Goal: Find contact information: Find contact information

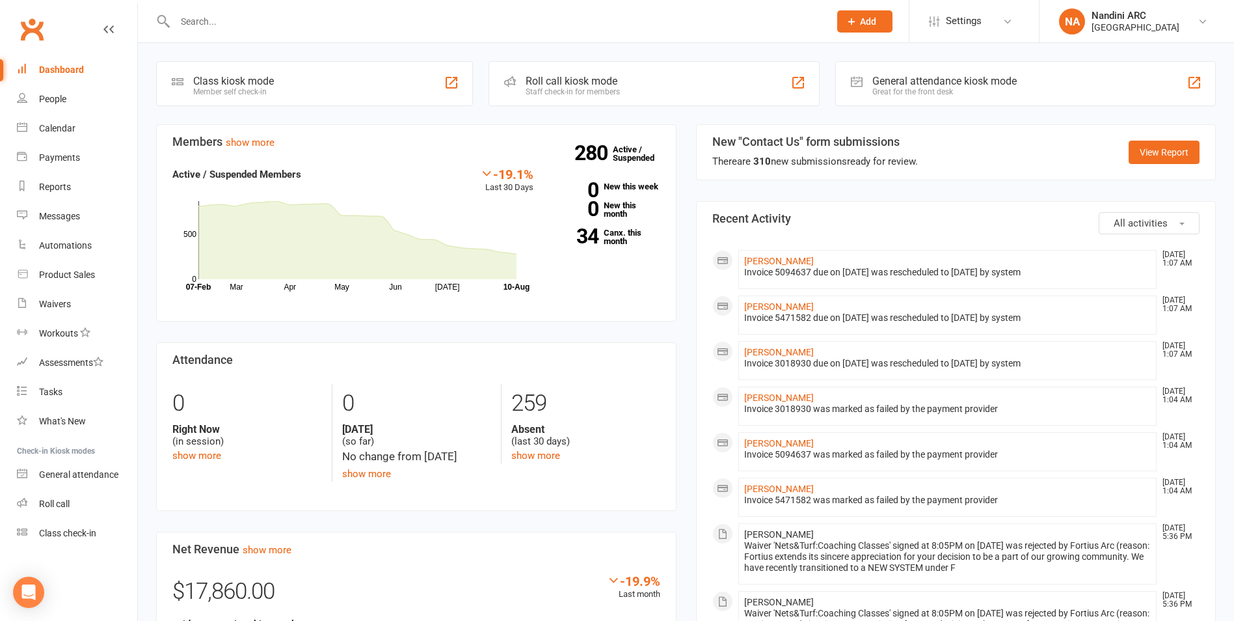
click at [334, 29] on input "text" at bounding box center [495, 21] width 649 height 18
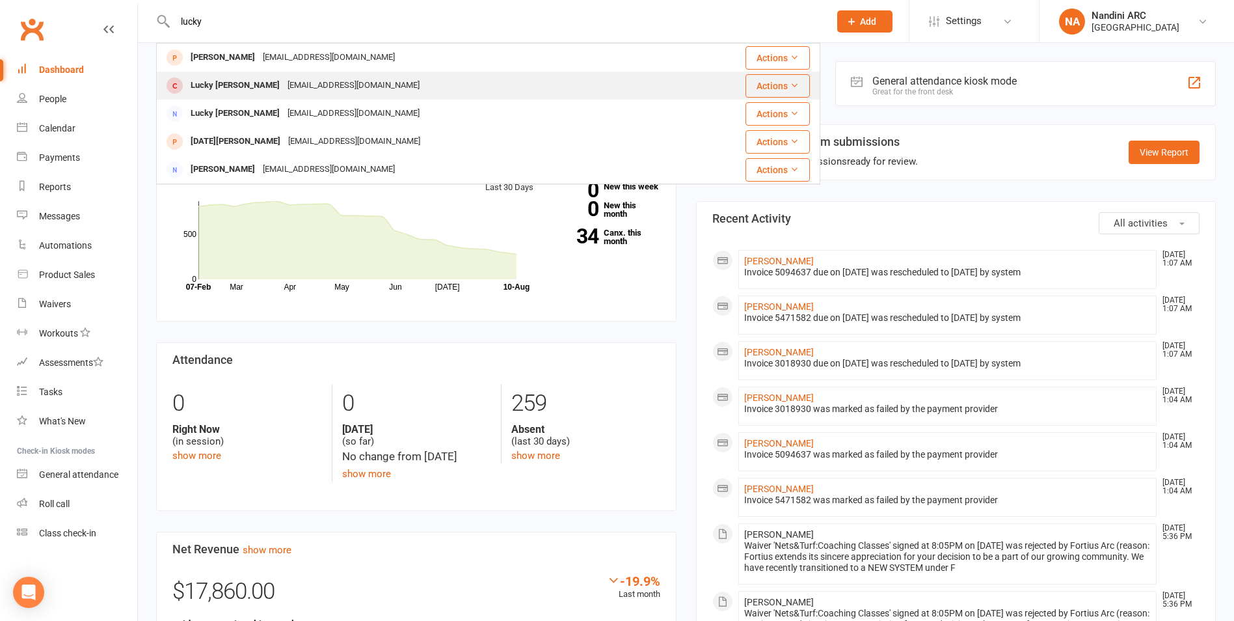
type input "lucky"
click at [325, 91] on div "[EMAIL_ADDRESS][DOMAIN_NAME]" at bounding box center [354, 85] width 140 height 19
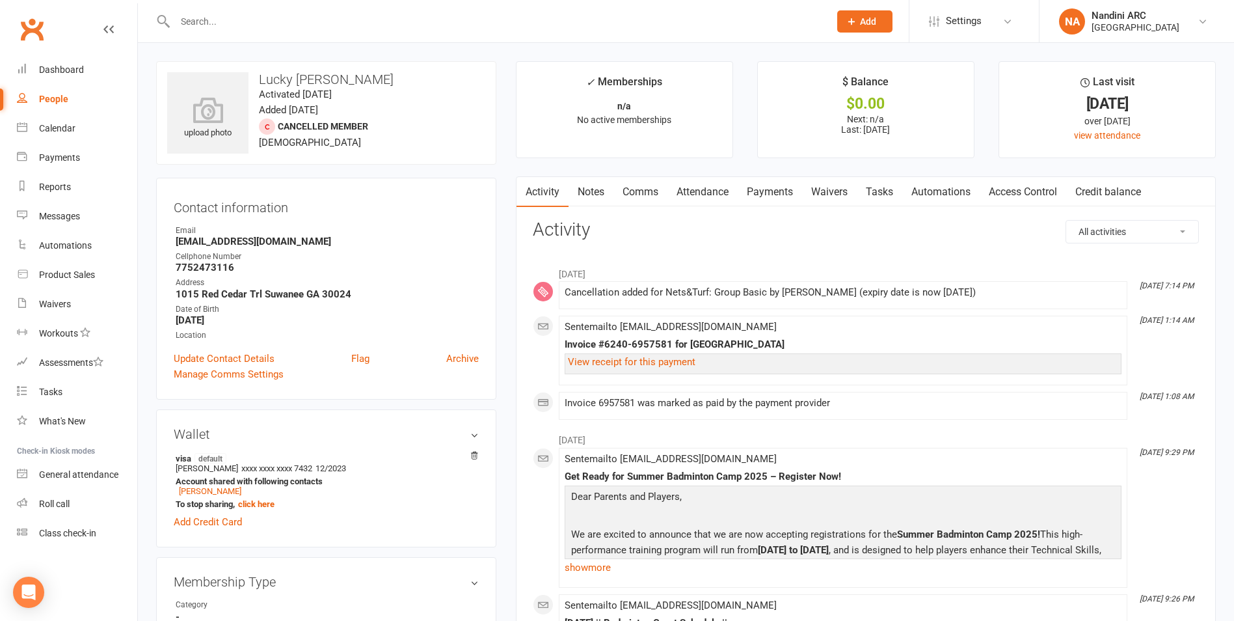
click at [754, 189] on link "Payments" at bounding box center [770, 192] width 64 height 30
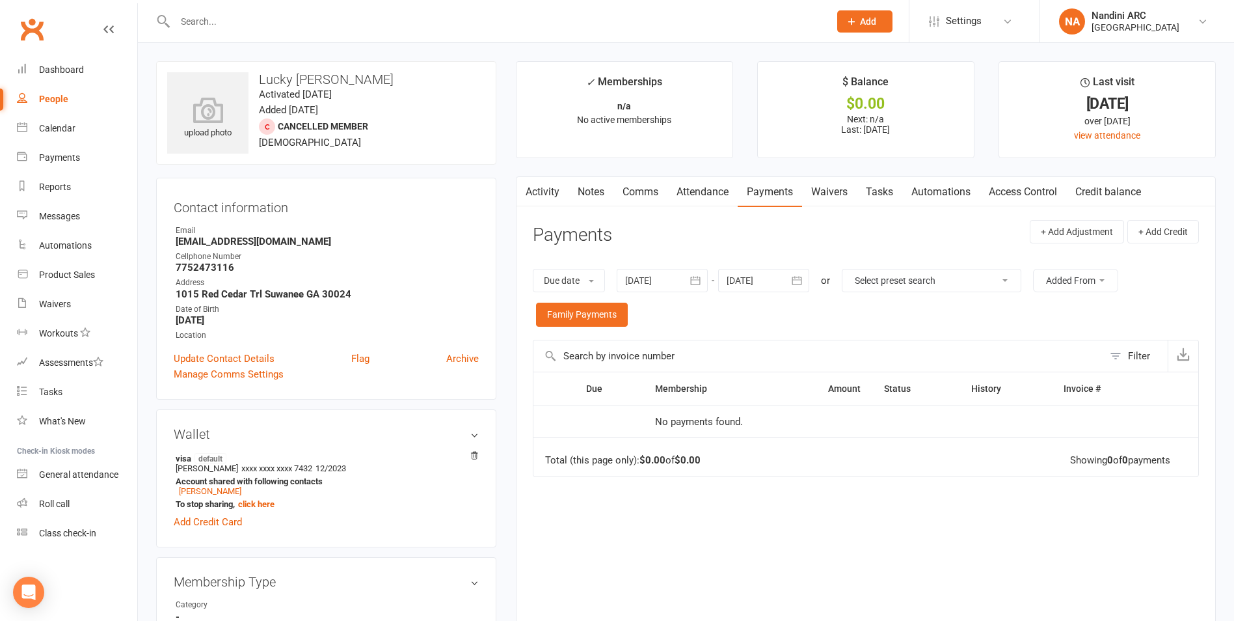
click at [694, 282] on icon "button" at bounding box center [696, 280] width 10 height 8
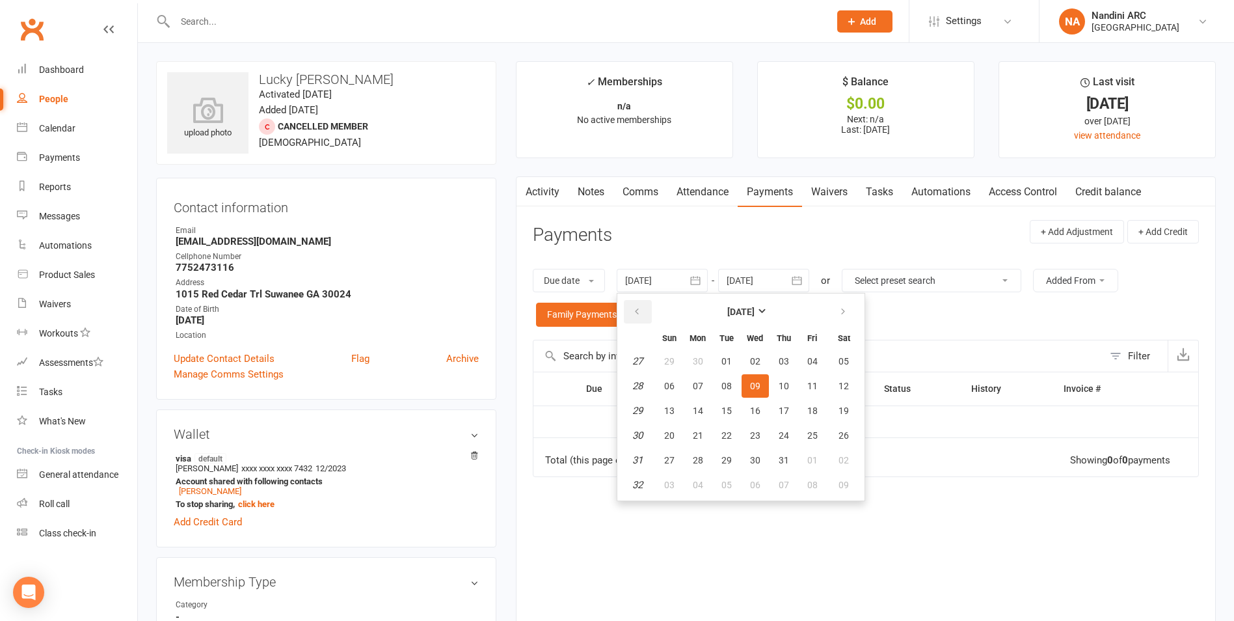
click at [629, 315] on button "button" at bounding box center [638, 311] width 28 height 23
click at [751, 354] on button "02" at bounding box center [754, 360] width 27 height 23
type input "[DATE]"
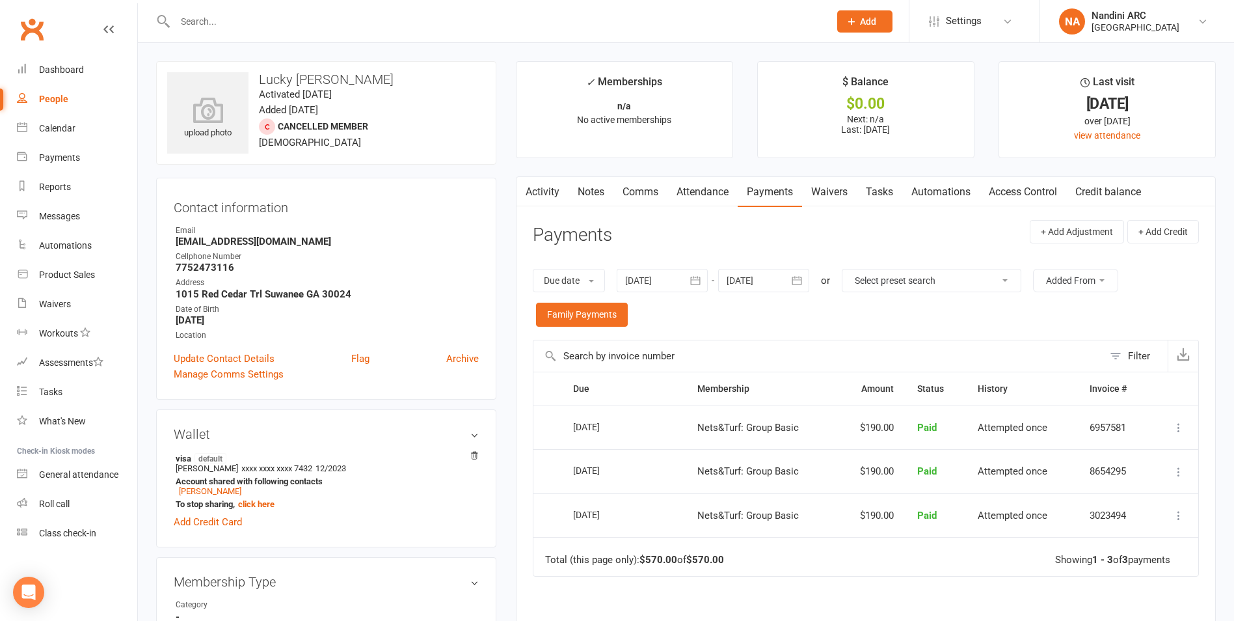
click at [801, 280] on icon "button" at bounding box center [796, 280] width 13 height 13
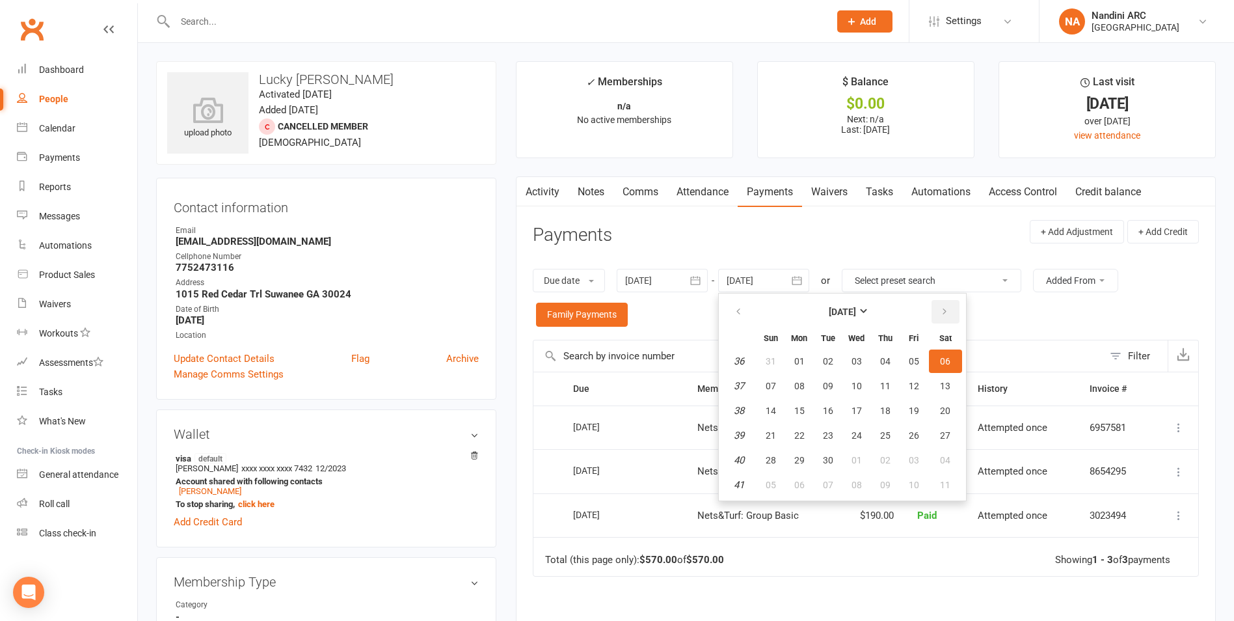
click at [945, 312] on icon "button" at bounding box center [944, 311] width 9 height 10
click at [935, 360] on button "04" at bounding box center [945, 360] width 33 height 23
type input "[DATE]"
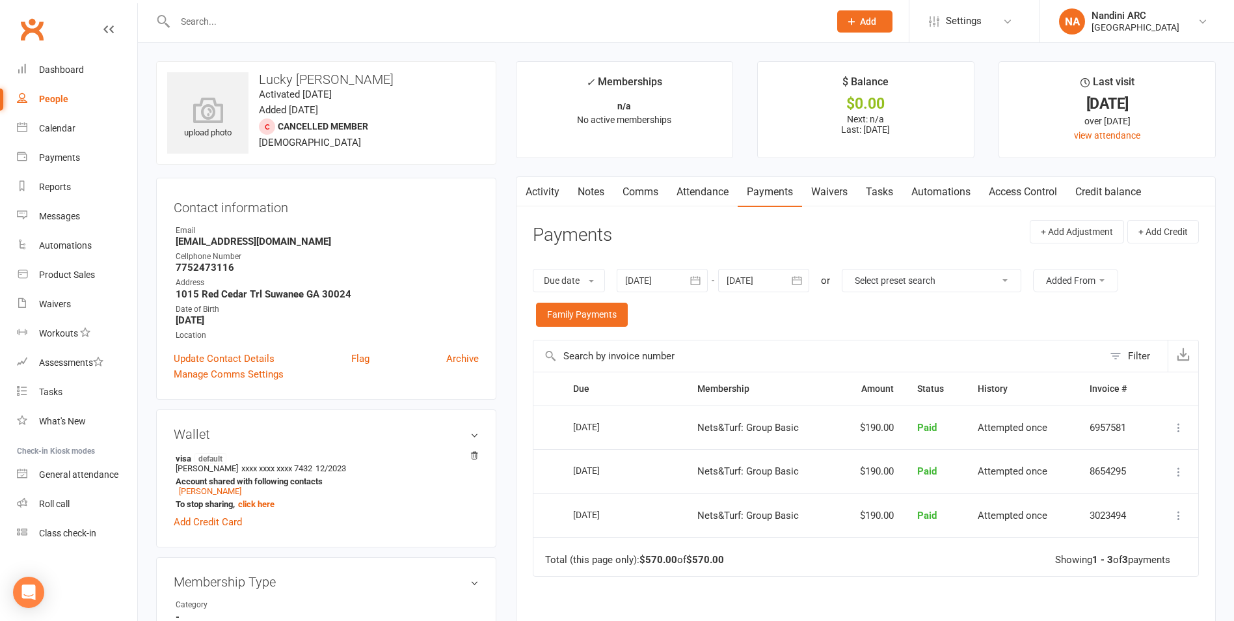
click at [702, 286] on icon "button" at bounding box center [695, 280] width 13 height 13
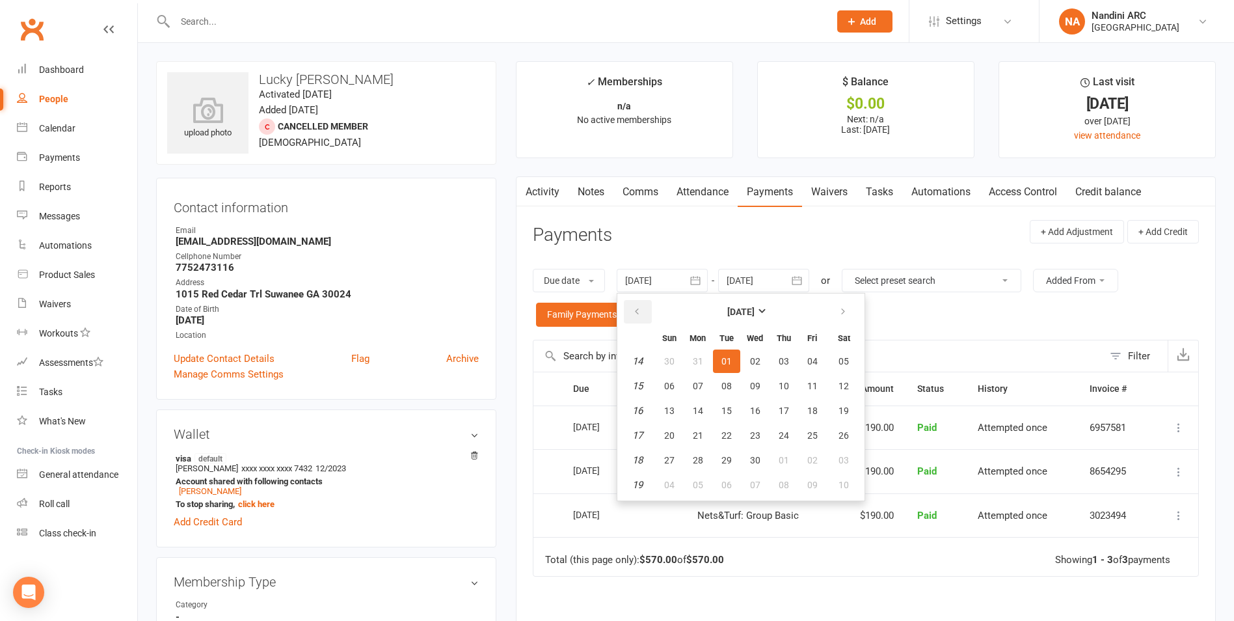
click at [648, 312] on button "button" at bounding box center [638, 311] width 28 height 23
click at [760, 366] on span "01" at bounding box center [755, 361] width 10 height 10
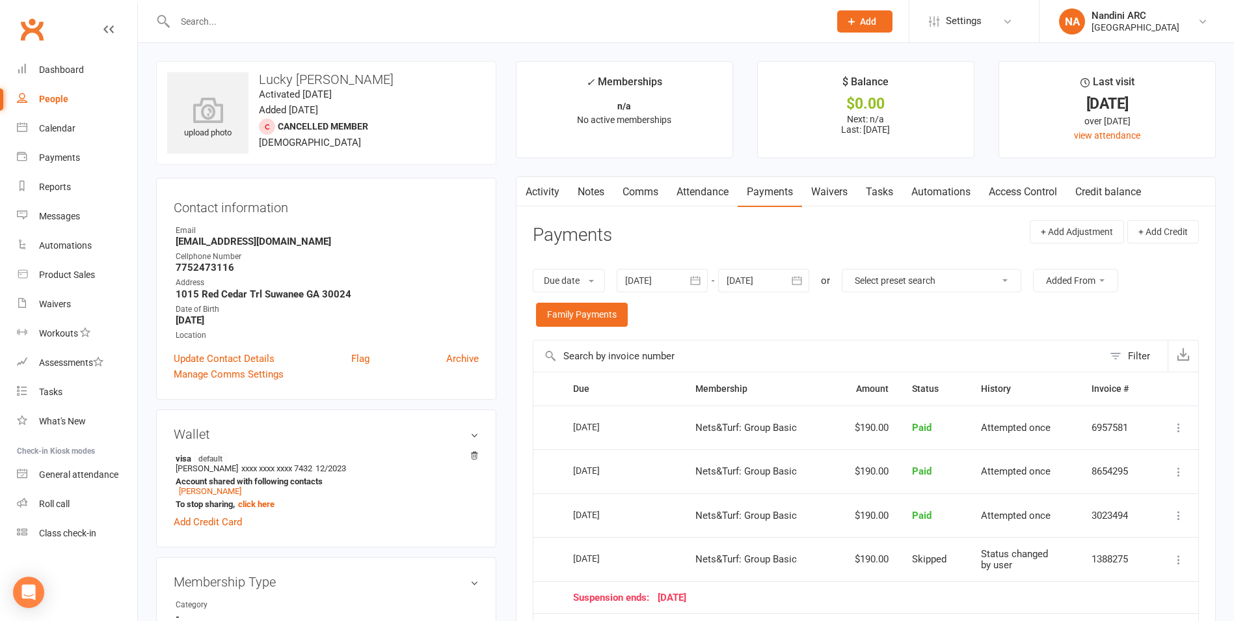
click at [697, 283] on icon "button" at bounding box center [695, 280] width 13 height 13
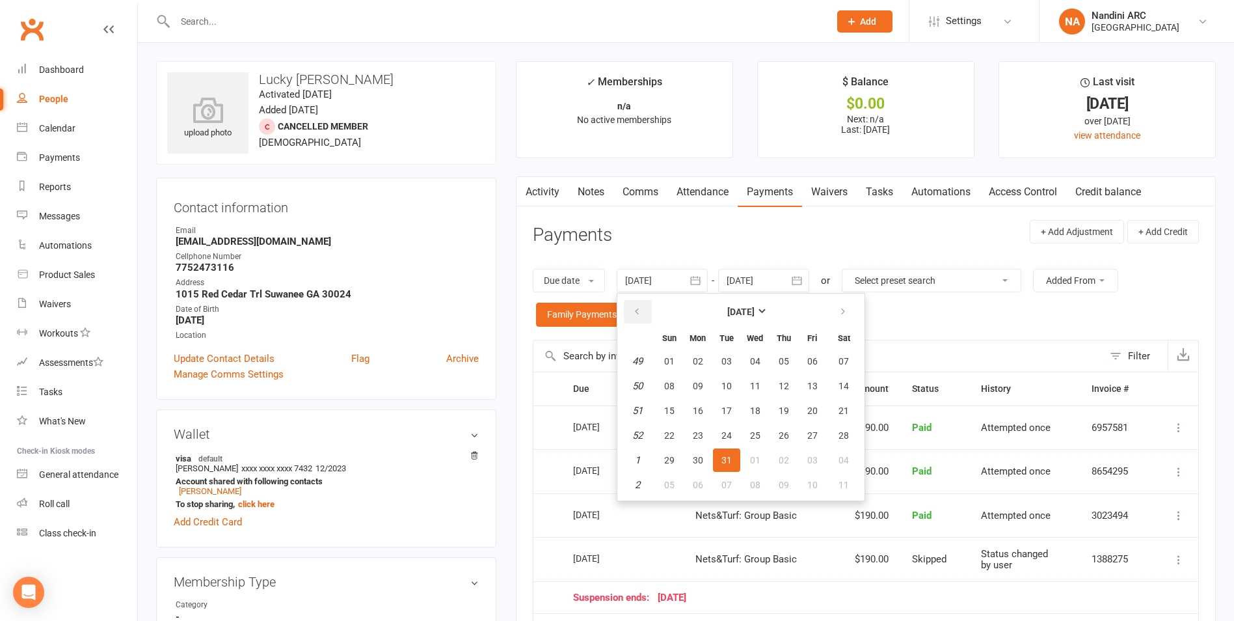
click at [641, 309] on icon "button" at bounding box center [636, 311] width 9 height 10
click at [772, 358] on button "03" at bounding box center [783, 360] width 27 height 23
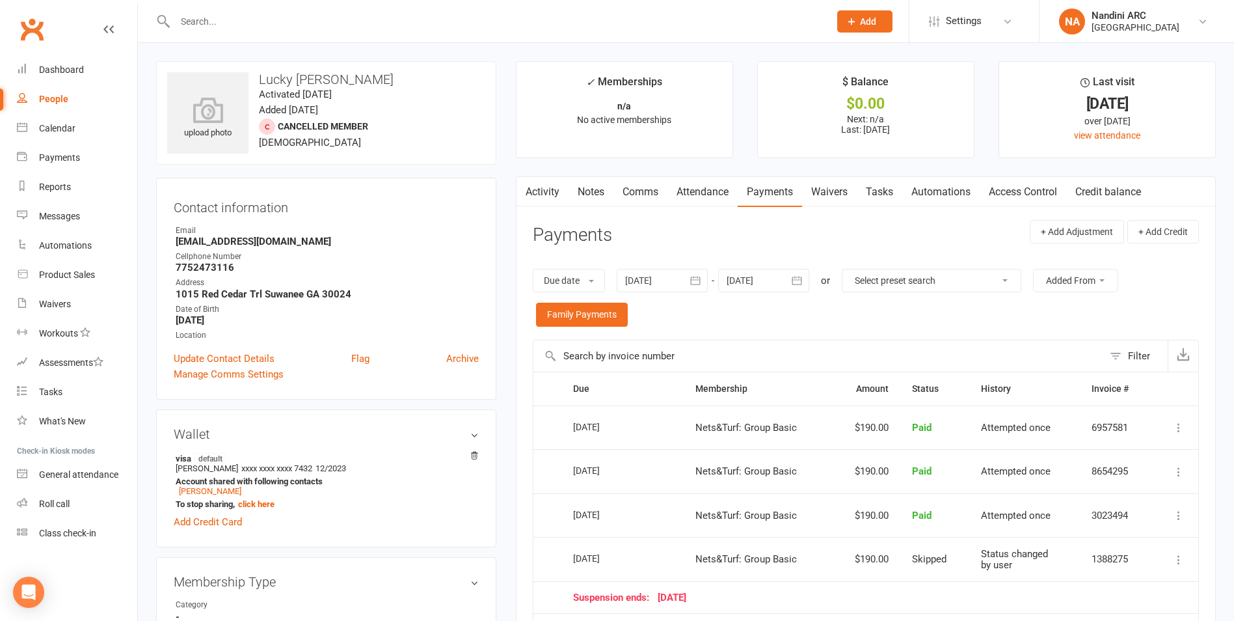
click at [706, 282] on button "button" at bounding box center [695, 280] width 23 height 23
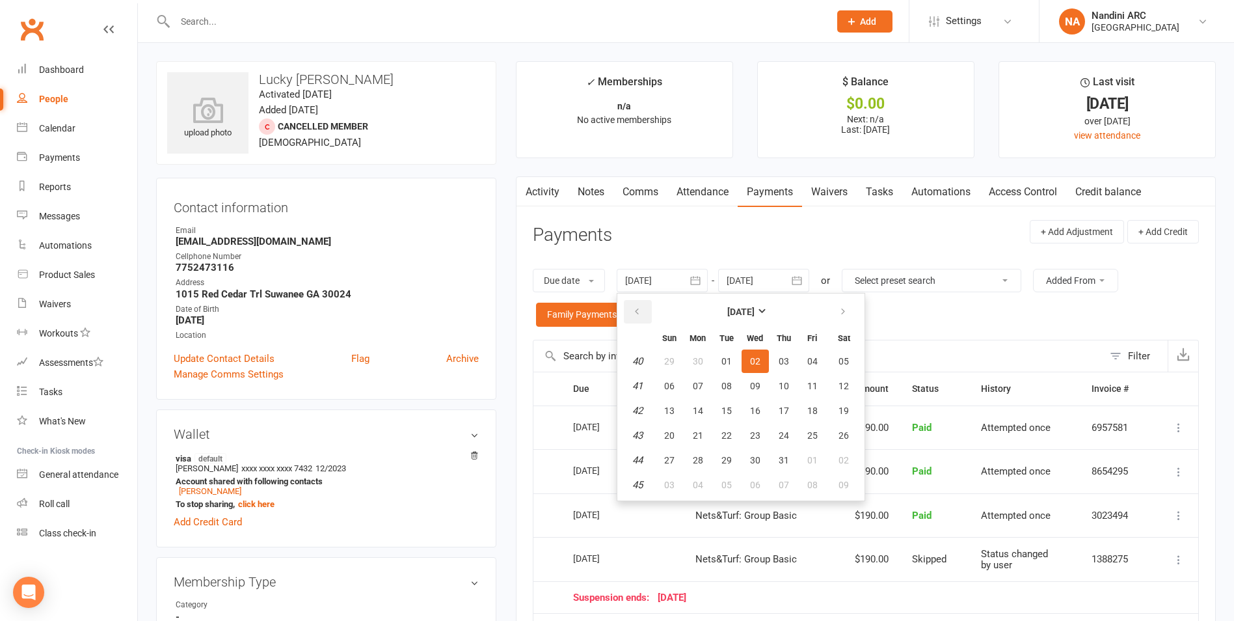
click at [628, 314] on button "button" at bounding box center [638, 311] width 28 height 23
click at [766, 355] on button "04" at bounding box center [754, 360] width 27 height 23
type input "[DATE]"
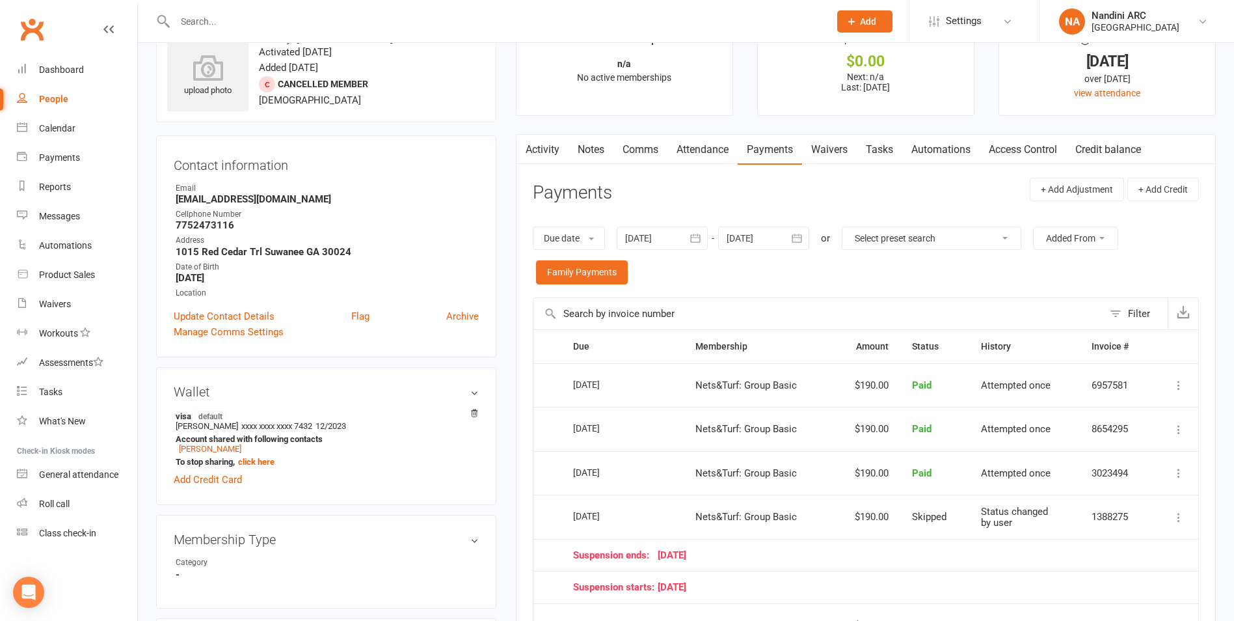
scroll to position [65, 0]
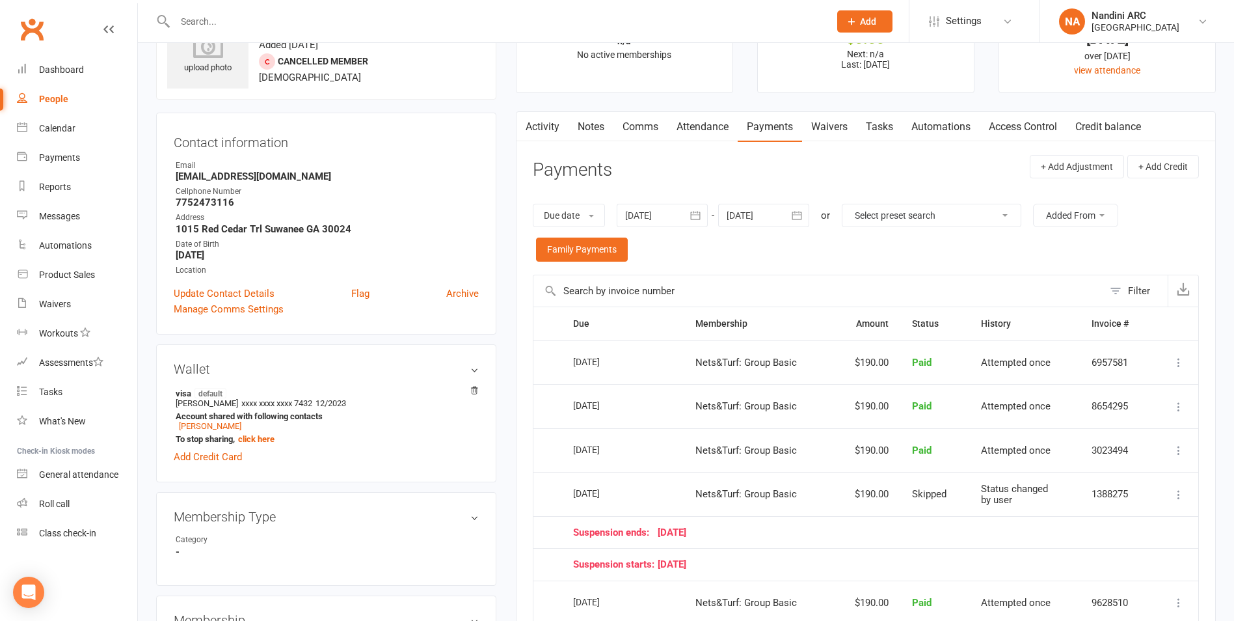
click at [797, 213] on icon "button" at bounding box center [797, 215] width 10 height 8
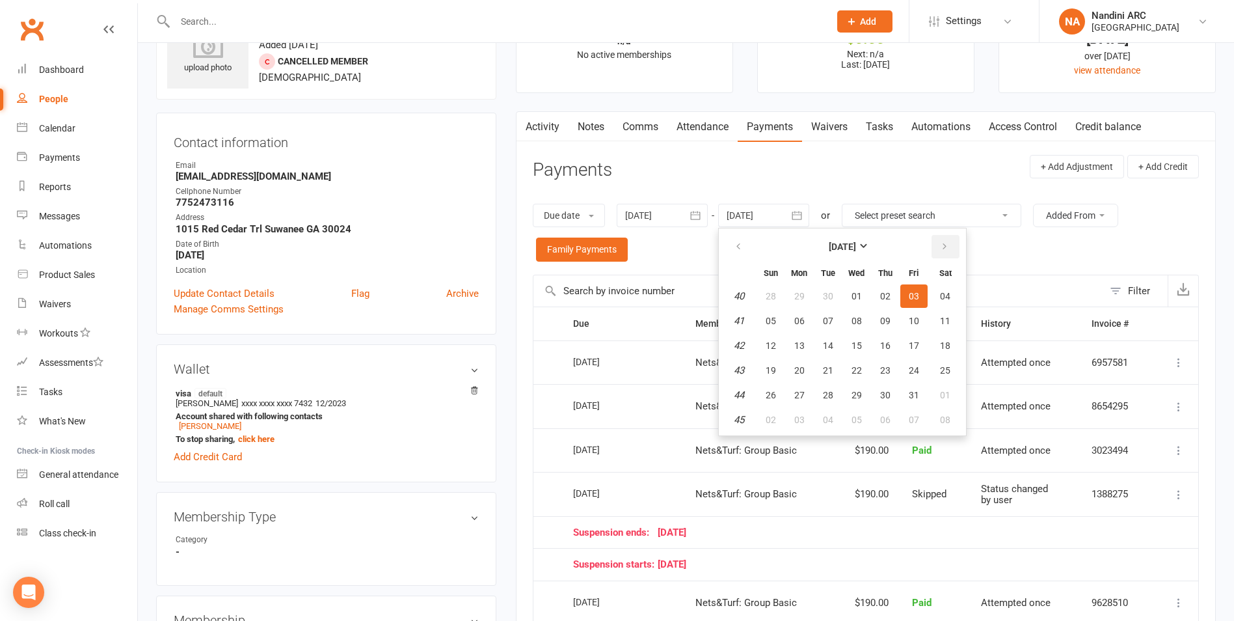
click at [941, 252] on button "button" at bounding box center [945, 246] width 28 height 23
click at [939, 258] on button "button" at bounding box center [945, 246] width 28 height 23
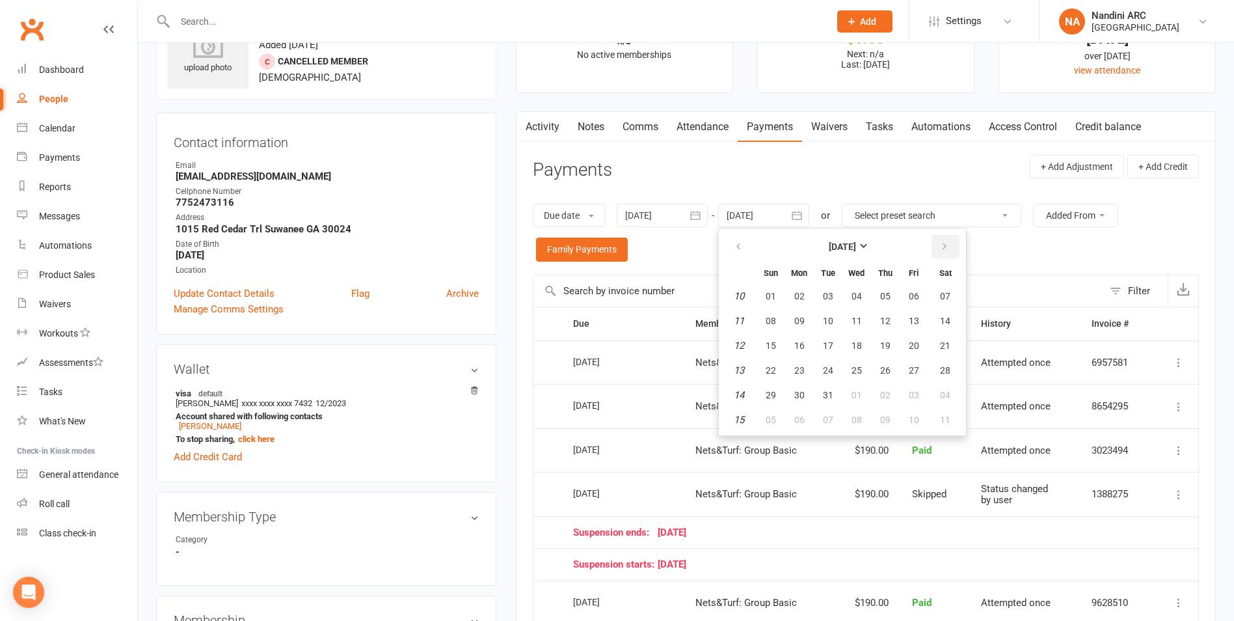
click at [939, 258] on button "button" at bounding box center [945, 246] width 28 height 23
click at [936, 302] on button "06" at bounding box center [945, 295] width 33 height 23
type input "[DATE]"
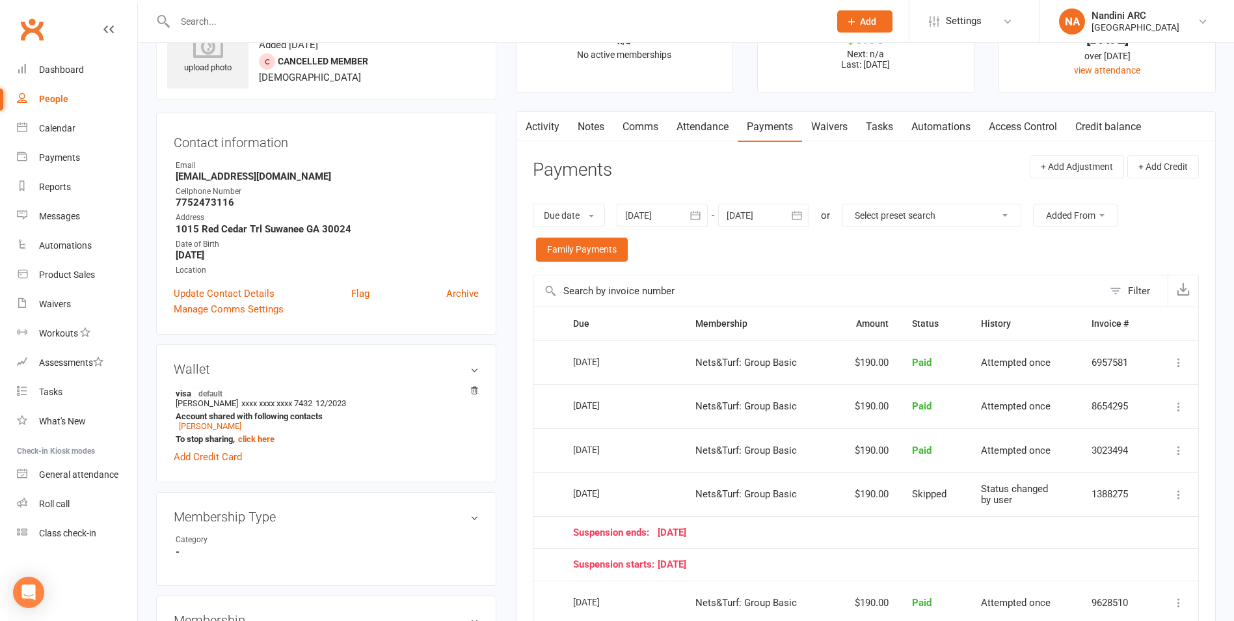
scroll to position [0, 0]
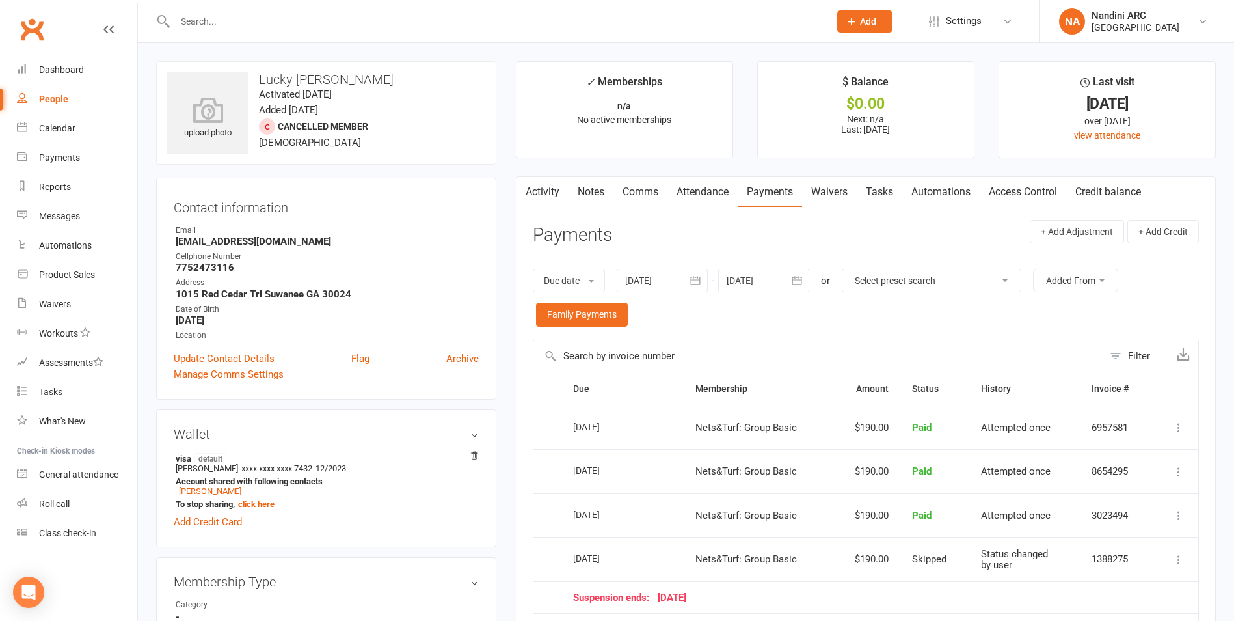
click at [218, 22] on input "text" at bounding box center [495, 21] width 649 height 18
paste input "[EMAIL_ADDRESS][DOMAIN_NAME]"
type input "[EMAIL_ADDRESS][DOMAIN_NAME]"
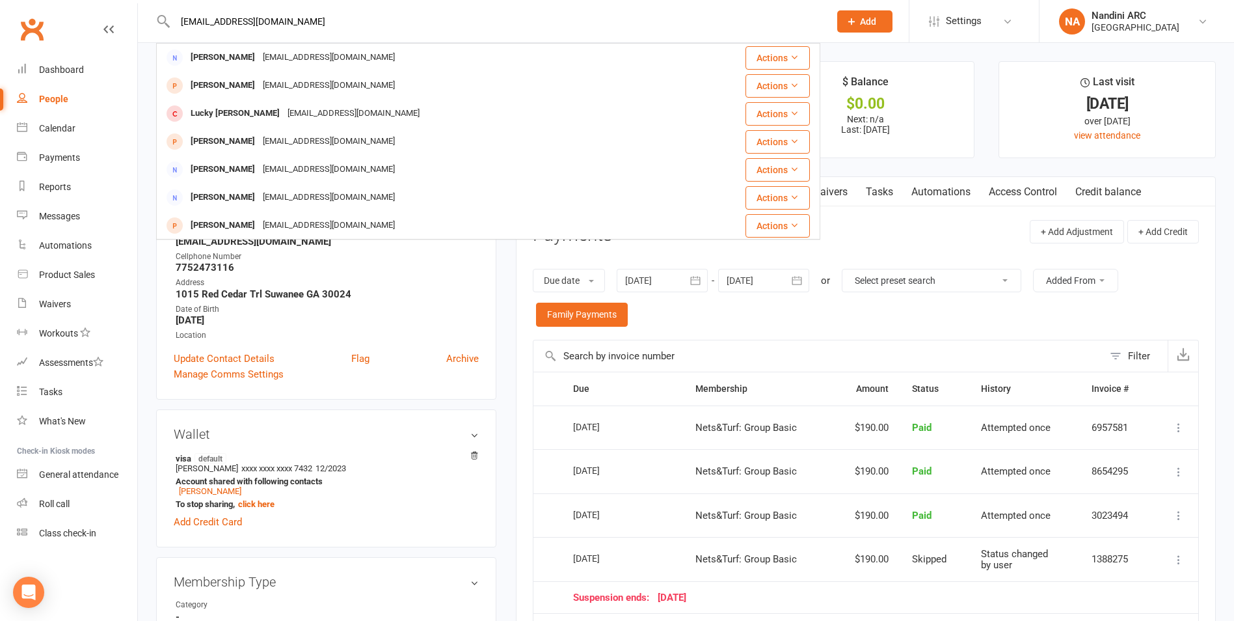
drag, startPoint x: 294, startPoint y: 18, endPoint x: 178, endPoint y: 29, distance: 116.4
click at [178, 29] on input "[EMAIL_ADDRESS][DOMAIN_NAME]" at bounding box center [495, 21] width 649 height 18
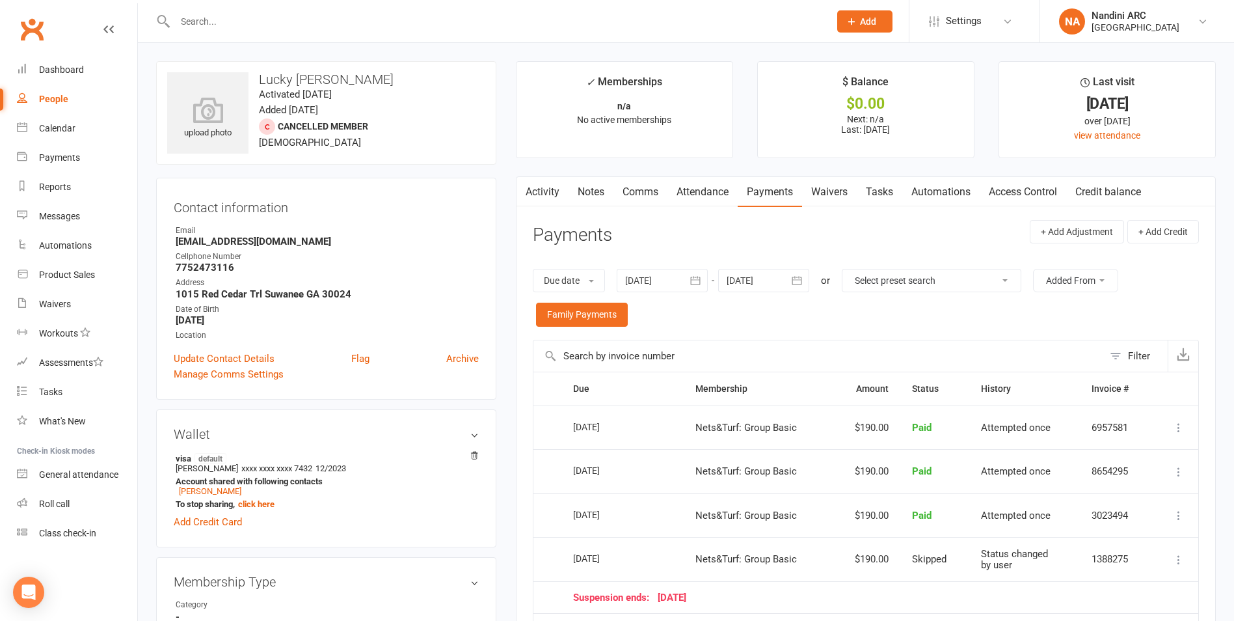
drag, startPoint x: 843, startPoint y: 433, endPoint x: 897, endPoint y: 438, distance: 54.3
click at [897, 438] on td "$190.00" at bounding box center [866, 427] width 68 height 44
drag, startPoint x: 897, startPoint y: 438, endPoint x: 813, endPoint y: 324, distance: 141.9
click at [813, 324] on div "Due date Due date Date paid Date failed [DATE] [DATE] Sun Mon Tue Wed Thu Fri S…" at bounding box center [866, 298] width 666 height 84
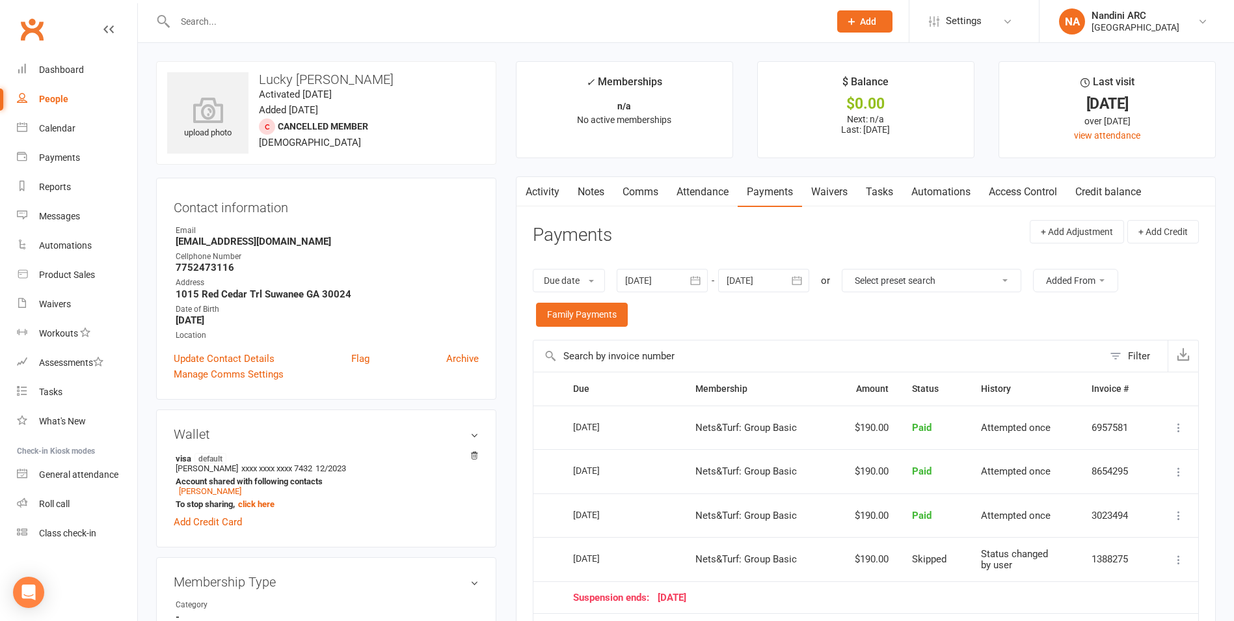
click at [315, 17] on input "text" at bounding box center [495, 21] width 649 height 18
type input "[PERSON_NAME][DATE]"
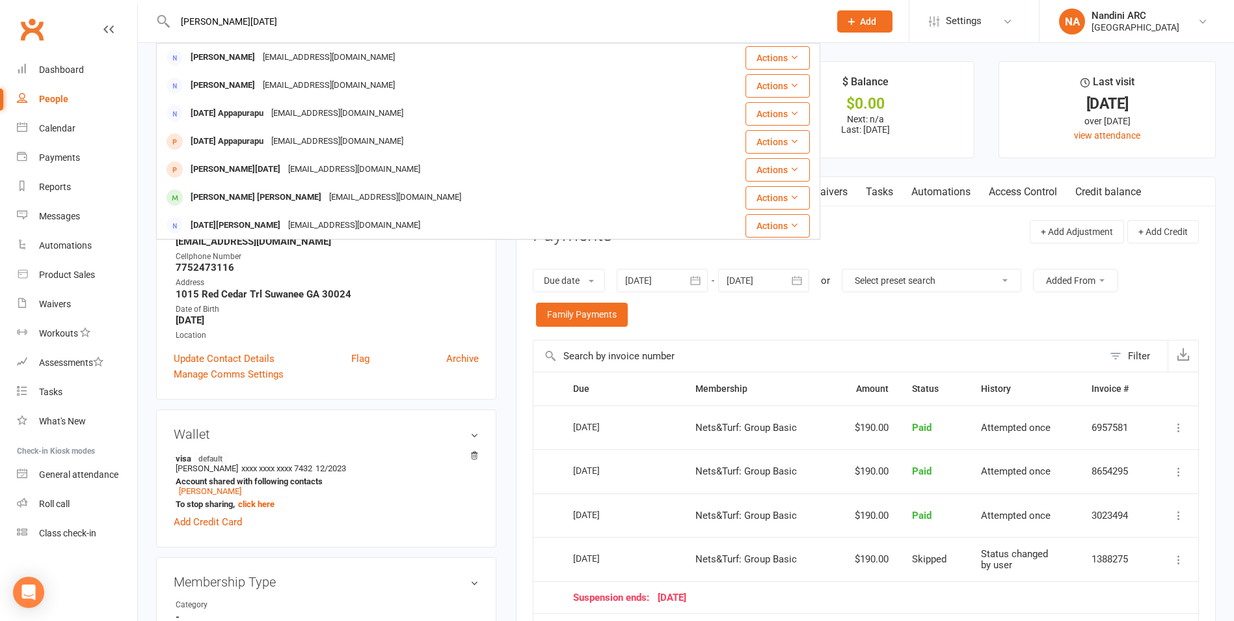
drag, startPoint x: 257, startPoint y: 23, endPoint x: 178, endPoint y: 32, distance: 79.2
click at [178, 32] on div "[PERSON_NAME][DATE] [PERSON_NAME] [PERSON_NAME][EMAIL_ADDRESS][DOMAIN_NAME] Act…" at bounding box center [488, 21] width 664 height 42
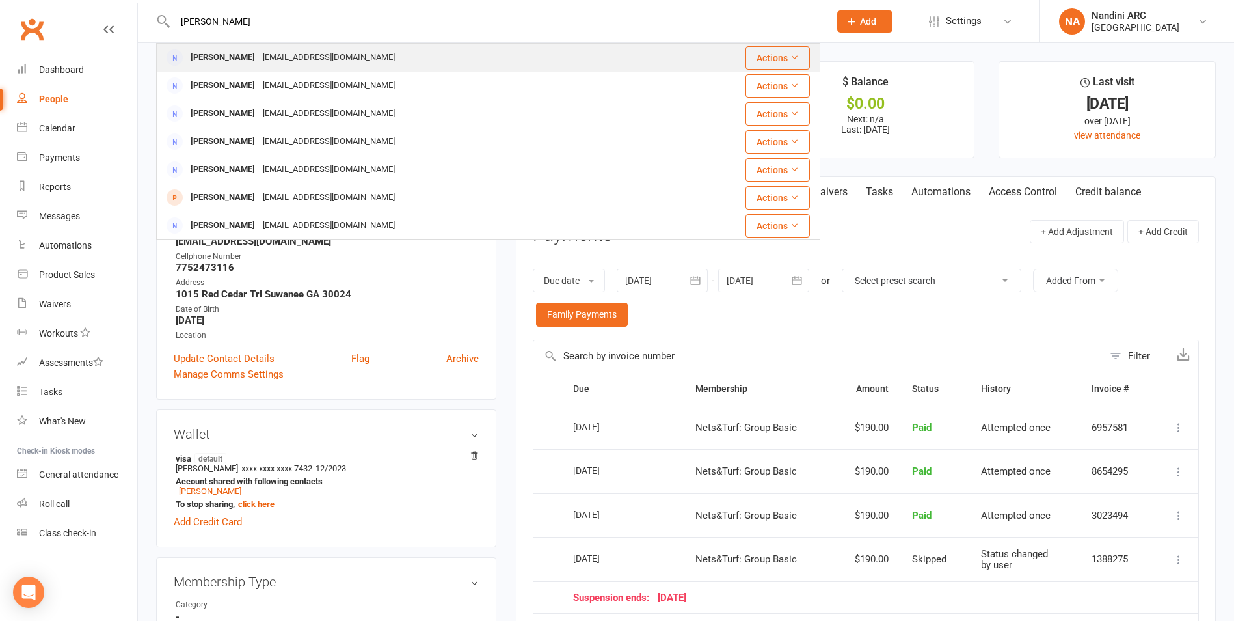
type input "[PERSON_NAME]"
click at [290, 54] on div "[EMAIL_ADDRESS][DOMAIN_NAME]" at bounding box center [329, 57] width 140 height 19
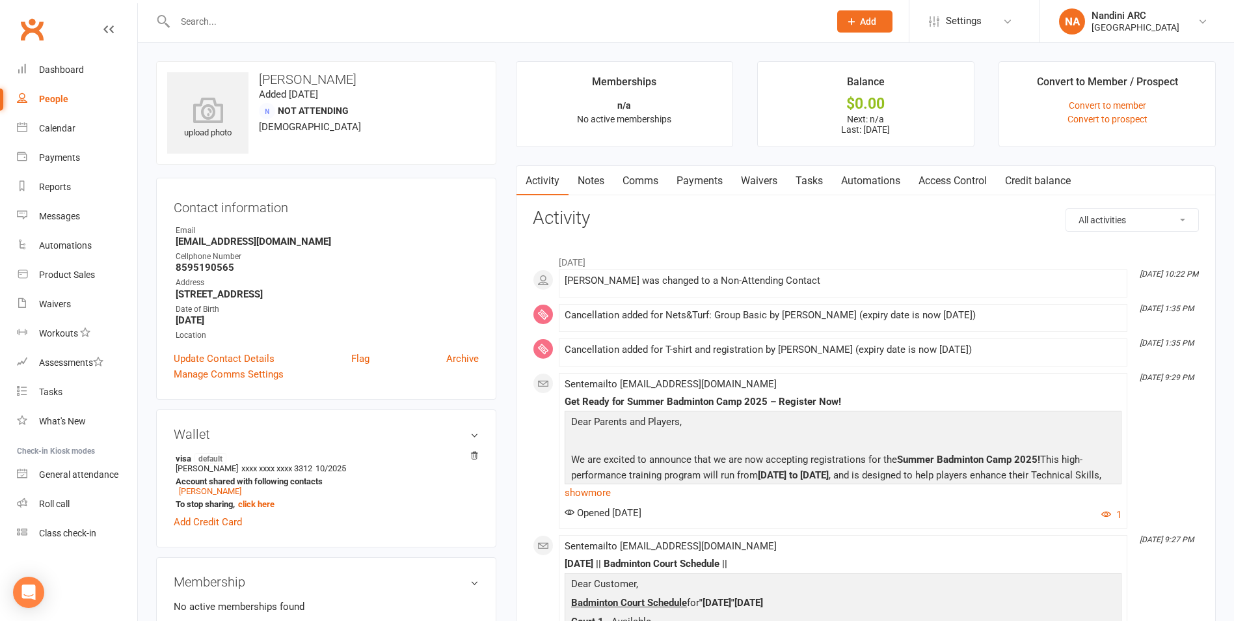
click at [714, 181] on link "Payments" at bounding box center [699, 181] width 64 height 30
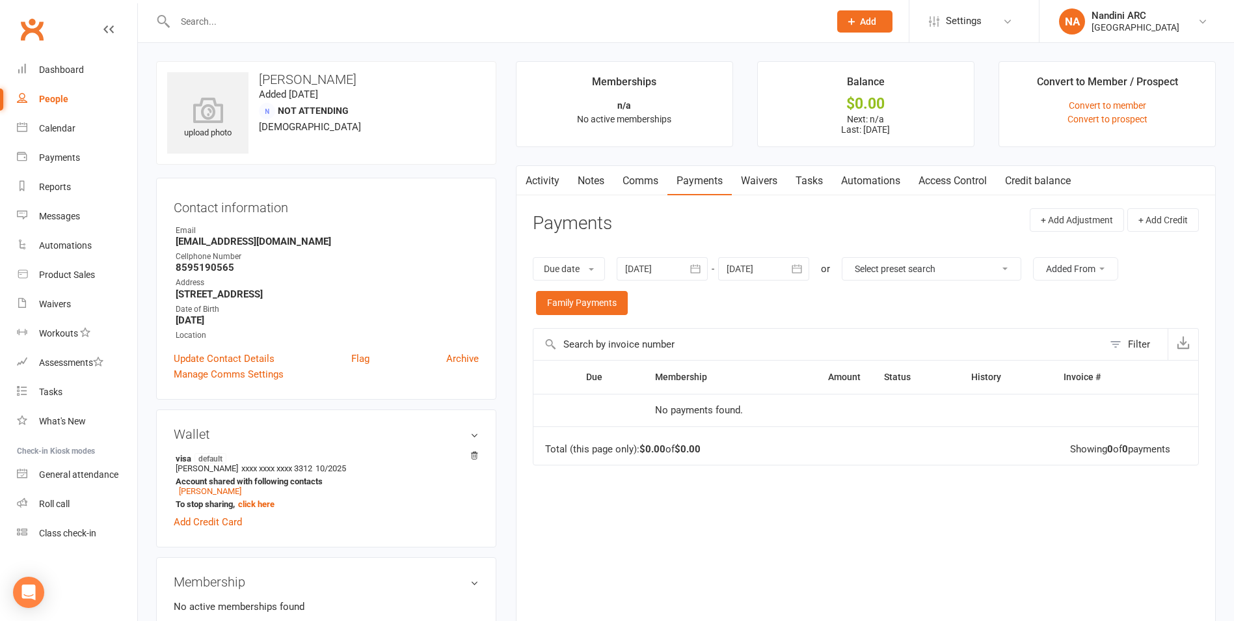
click at [708, 267] on button "button" at bounding box center [695, 268] width 23 height 23
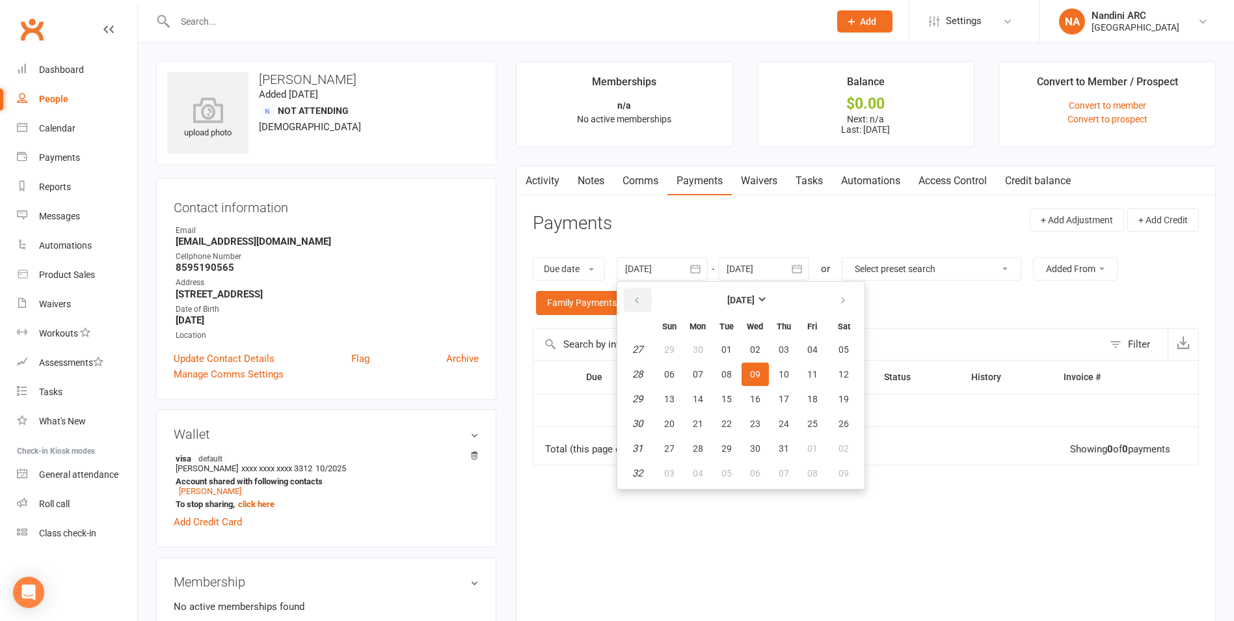
click at [629, 303] on button "button" at bounding box center [638, 299] width 28 height 23
click at [802, 354] on button "02" at bounding box center [812, 349] width 27 height 23
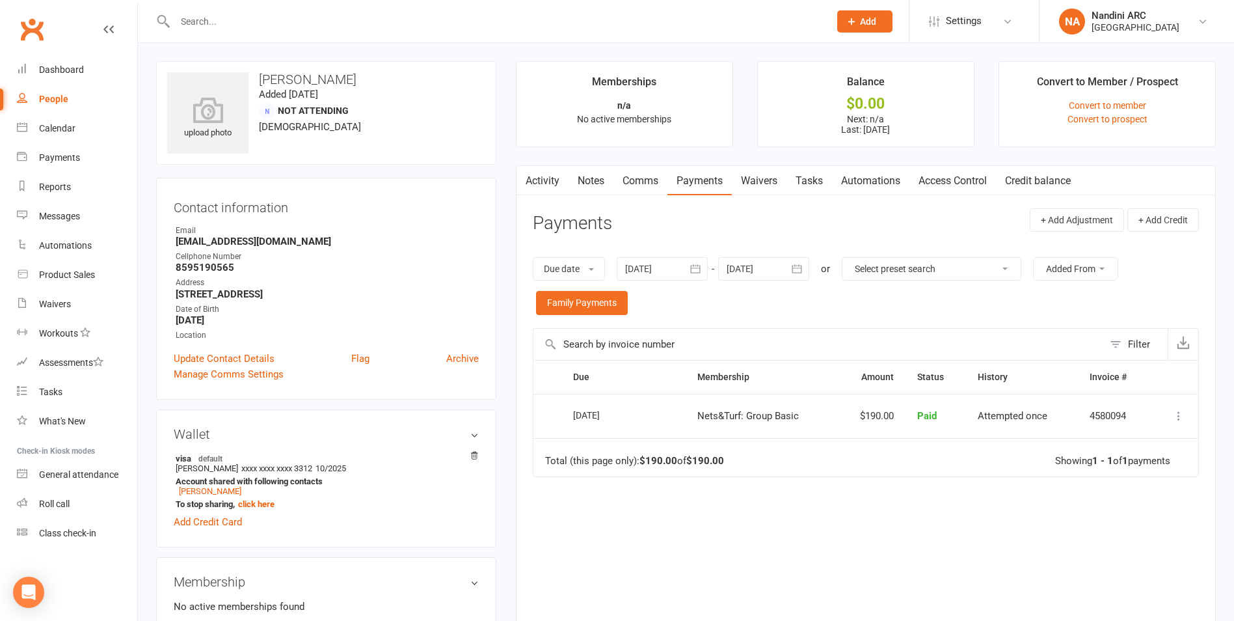
click at [699, 267] on icon "button" at bounding box center [695, 268] width 13 height 13
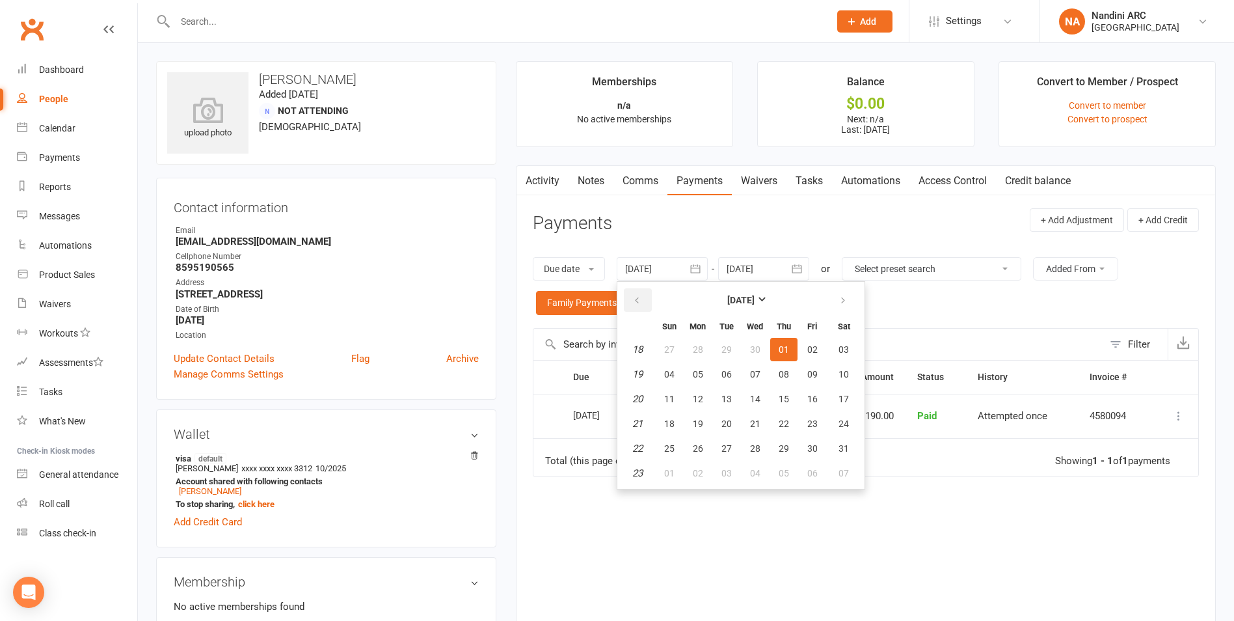
click at [641, 302] on icon "button" at bounding box center [636, 300] width 9 height 10
click at [792, 345] on button "27" at bounding box center [783, 349] width 27 height 23
type input "[DATE]"
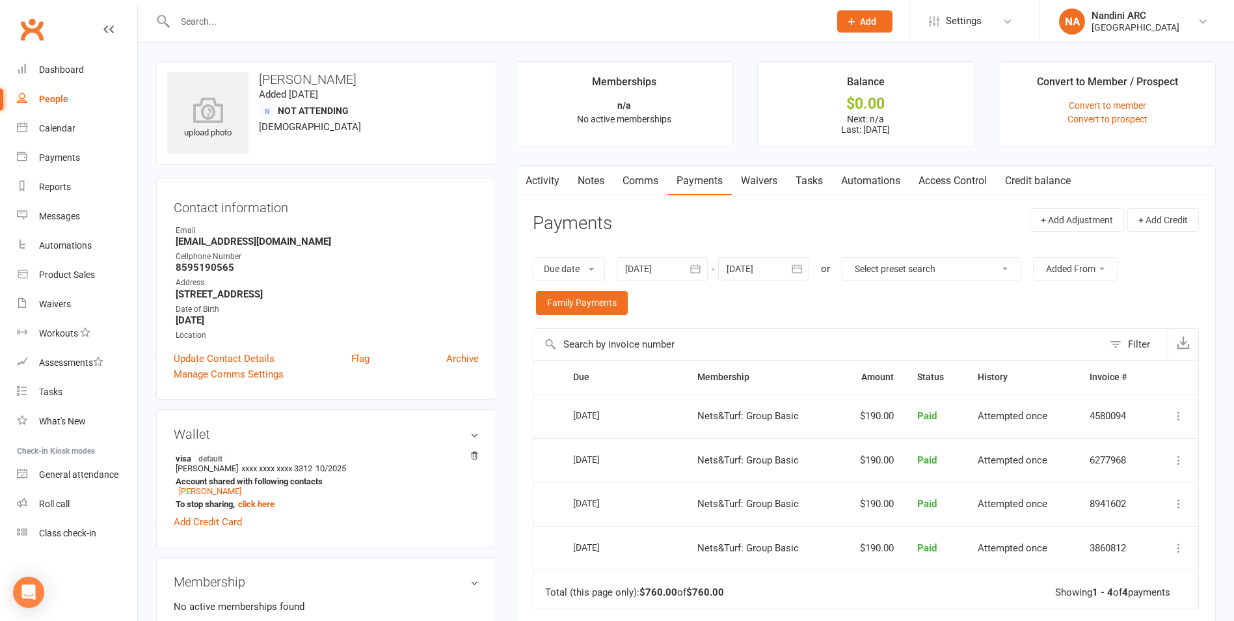
click at [795, 273] on icon "button" at bounding box center [797, 269] width 10 height 8
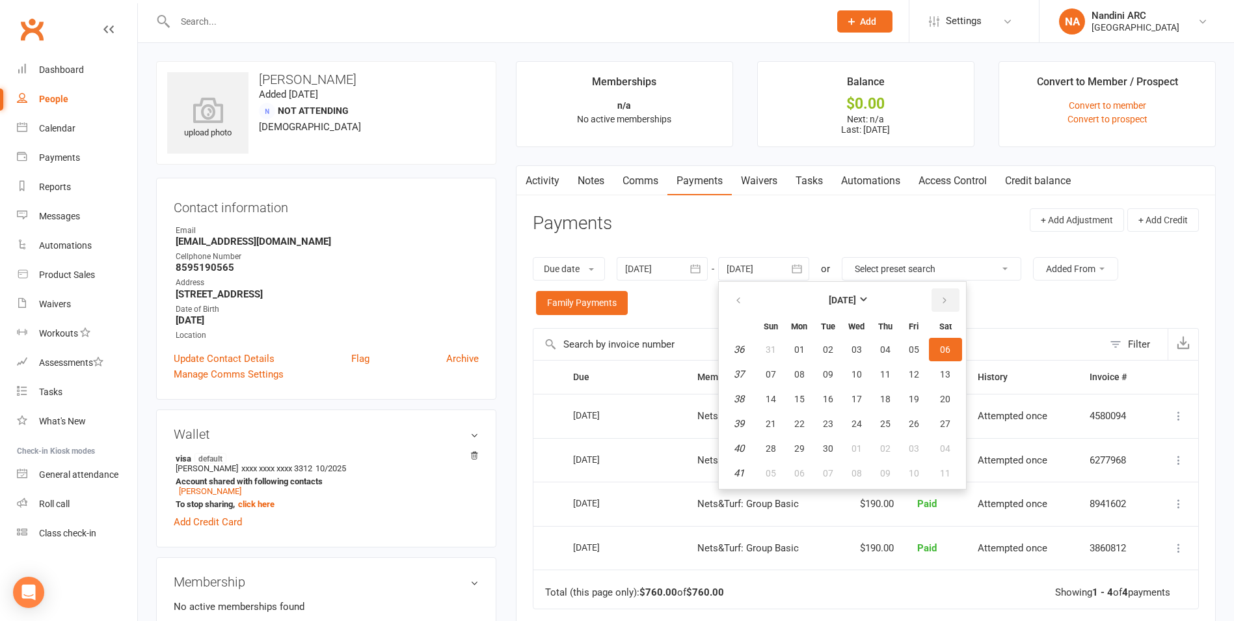
click at [945, 304] on icon "button" at bounding box center [944, 300] width 9 height 10
click at [934, 346] on button "04" at bounding box center [945, 349] width 33 height 23
type input "[DATE]"
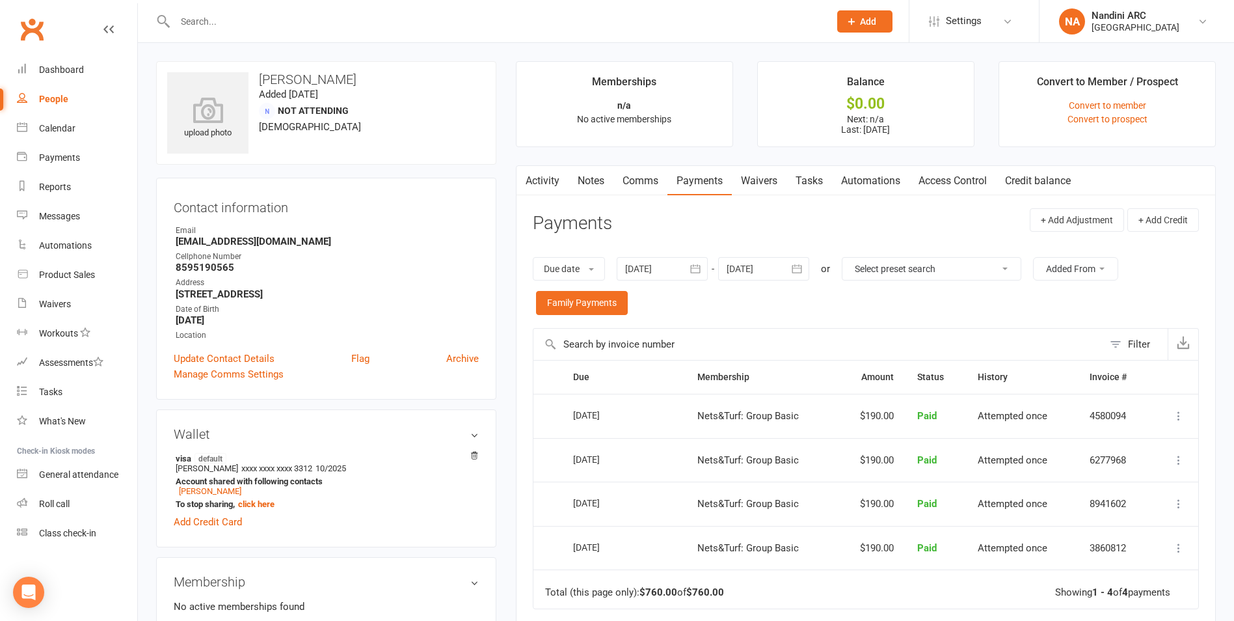
click at [232, 23] on input "text" at bounding box center [495, 21] width 649 height 18
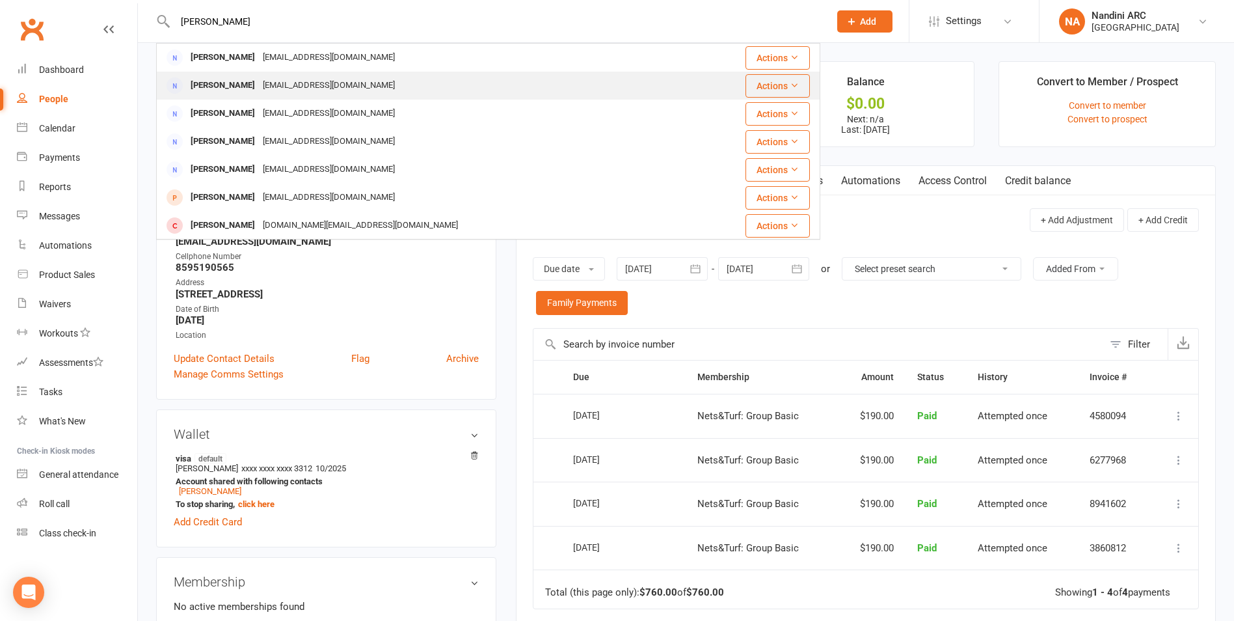
type input "[PERSON_NAME]"
click at [245, 81] on div "[PERSON_NAME]" at bounding box center [223, 85] width 72 height 19
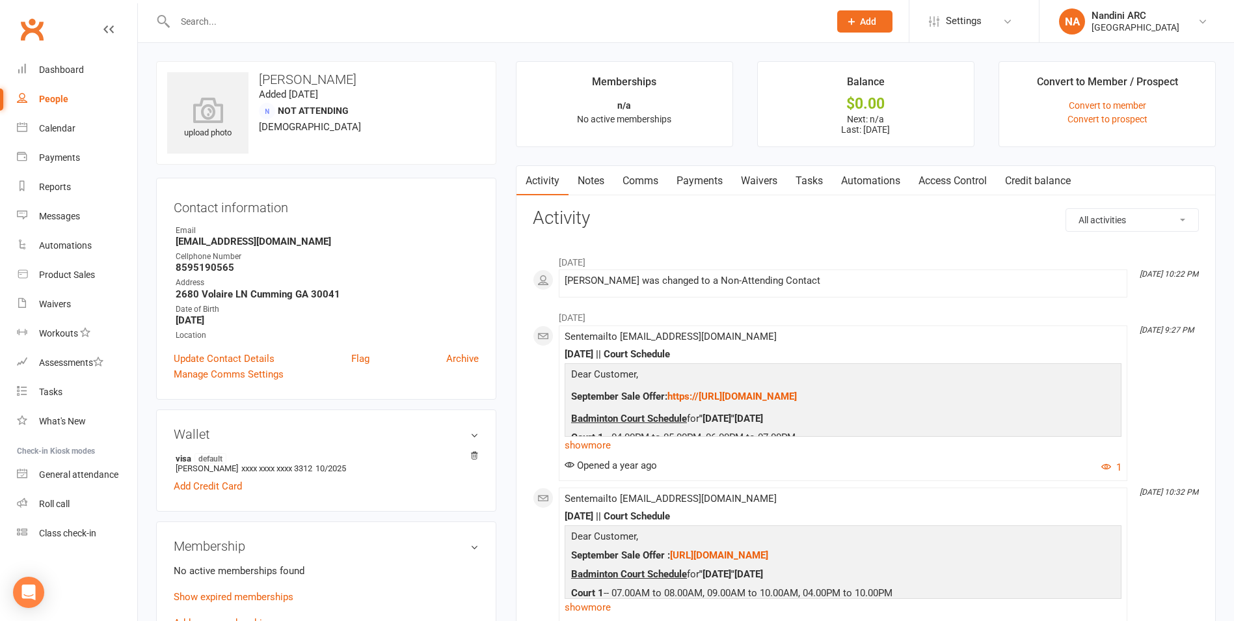
click at [702, 181] on link "Payments" at bounding box center [699, 181] width 64 height 30
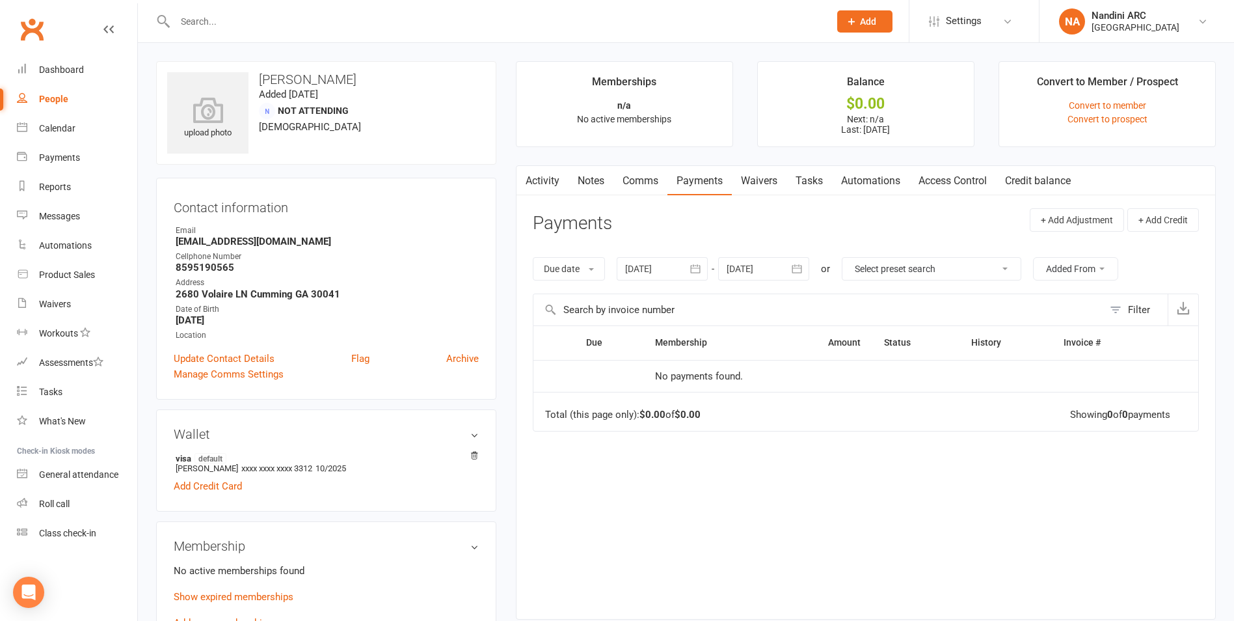
click at [711, 263] on div "[DATE] [DATE] Sun Mon Tue Wed Thu Fri Sat 27 29 30 01 02 03 04 05 28 06 07 08 0…" at bounding box center [713, 268] width 193 height 23
click at [697, 266] on icon "button" at bounding box center [696, 269] width 10 height 8
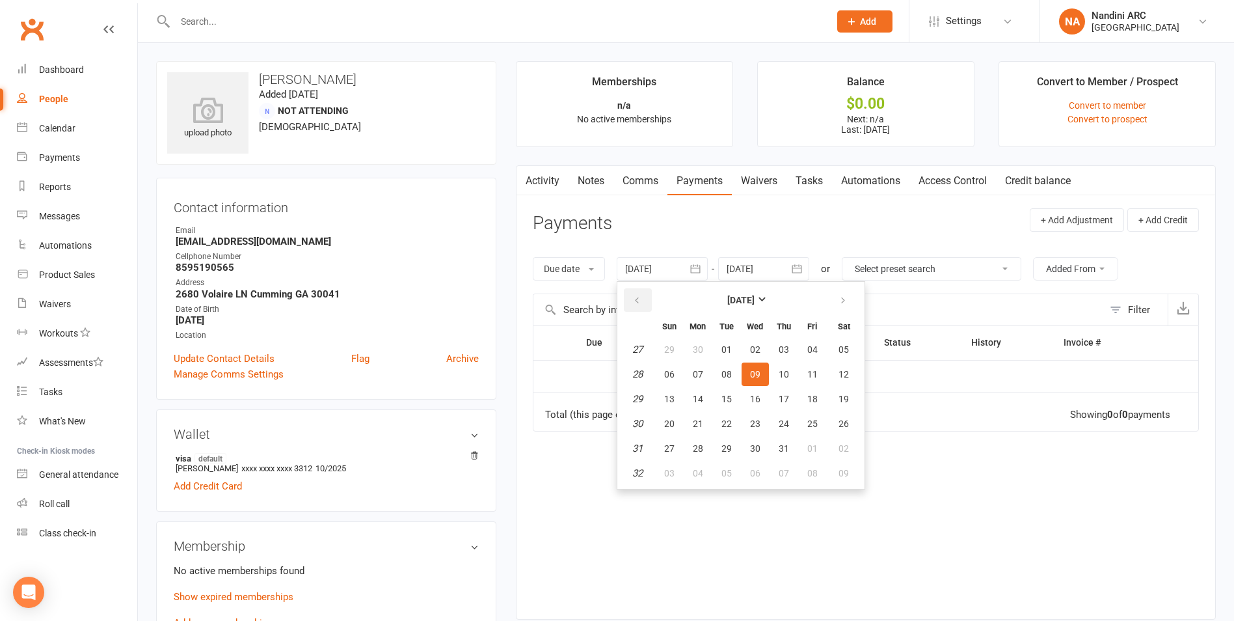
click at [648, 306] on button "button" at bounding box center [638, 299] width 28 height 23
click at [782, 347] on span "03" at bounding box center [784, 349] width 10 height 10
type input "[DATE]"
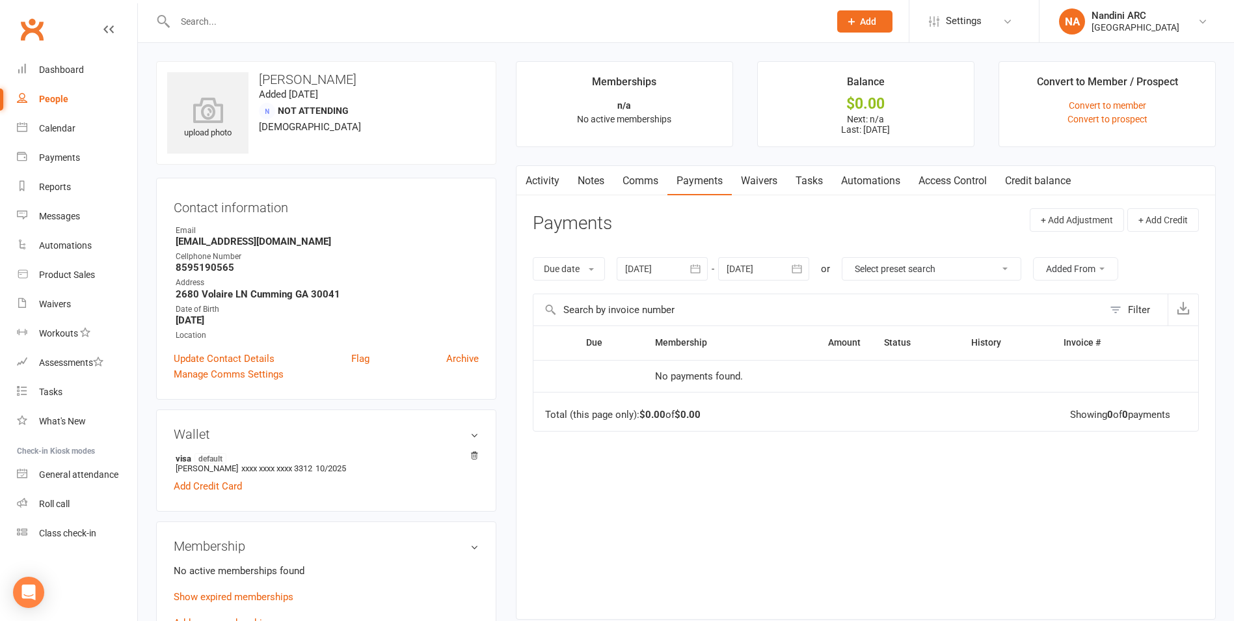
click at [340, 27] on input "text" at bounding box center [495, 21] width 649 height 18
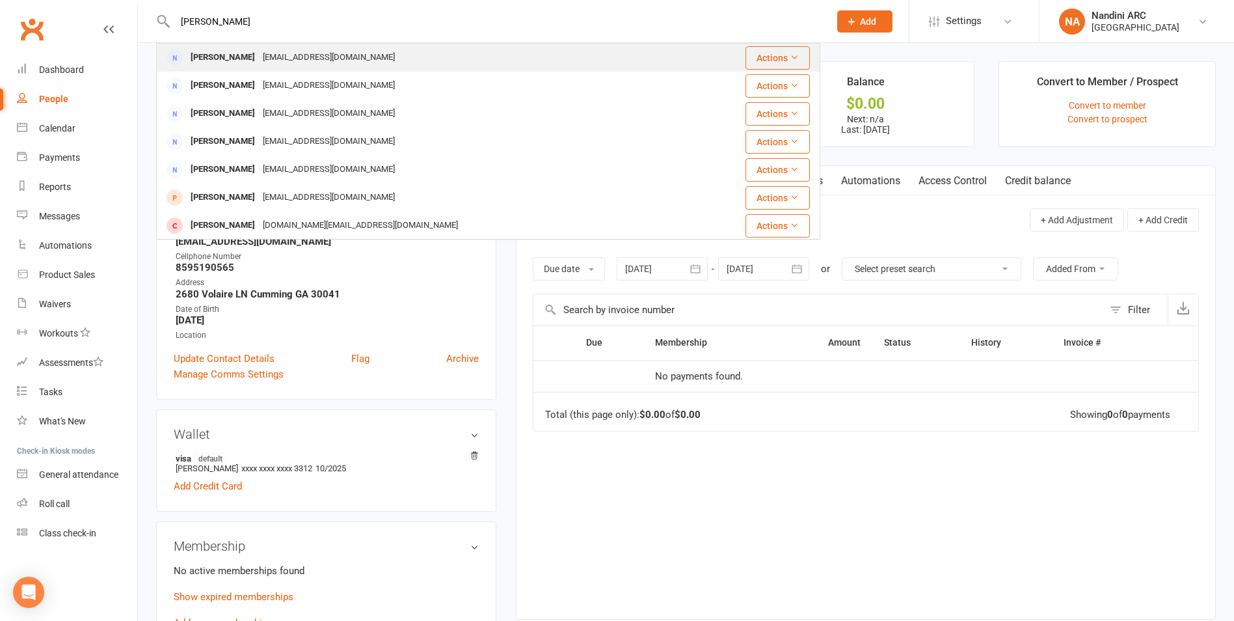
type input "[PERSON_NAME]"
click at [314, 59] on div "[EMAIL_ADDRESS][DOMAIN_NAME]" at bounding box center [329, 57] width 140 height 19
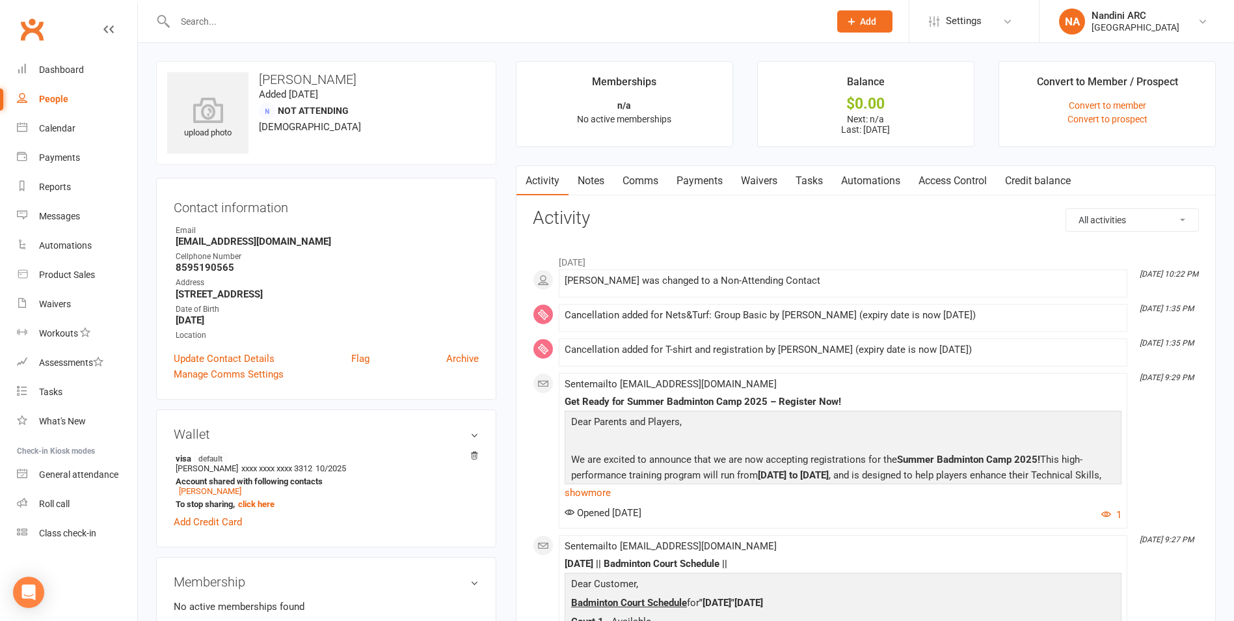
click at [758, 179] on link "Waivers" at bounding box center [759, 181] width 55 height 30
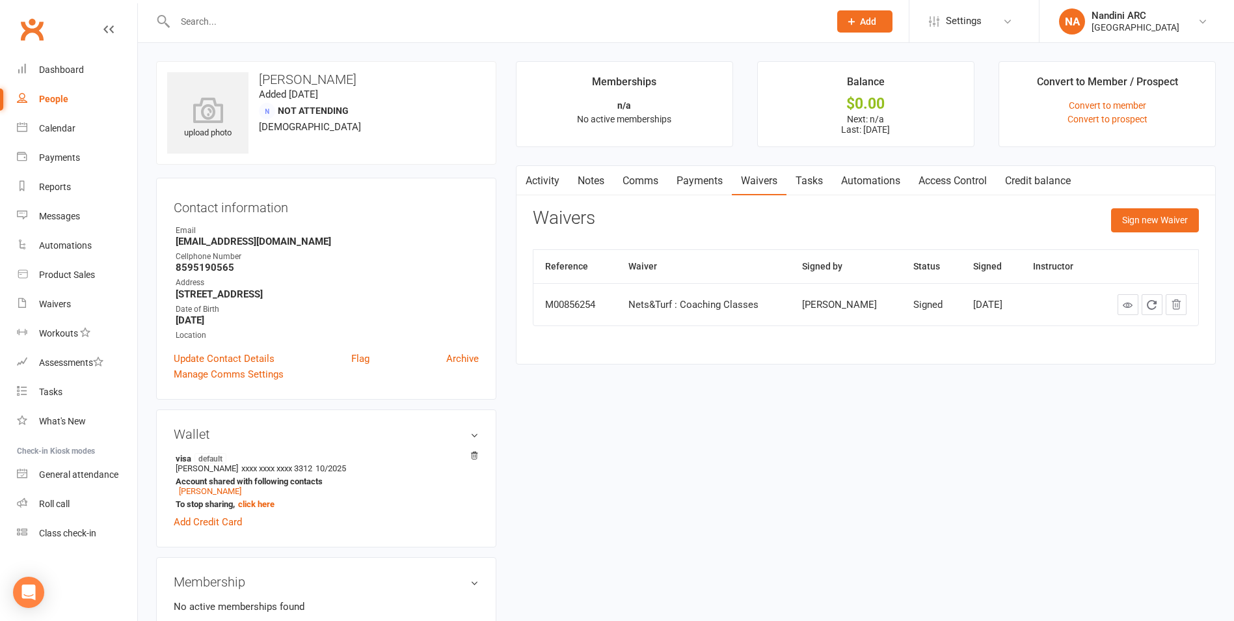
click at [693, 182] on link "Payments" at bounding box center [699, 181] width 64 height 30
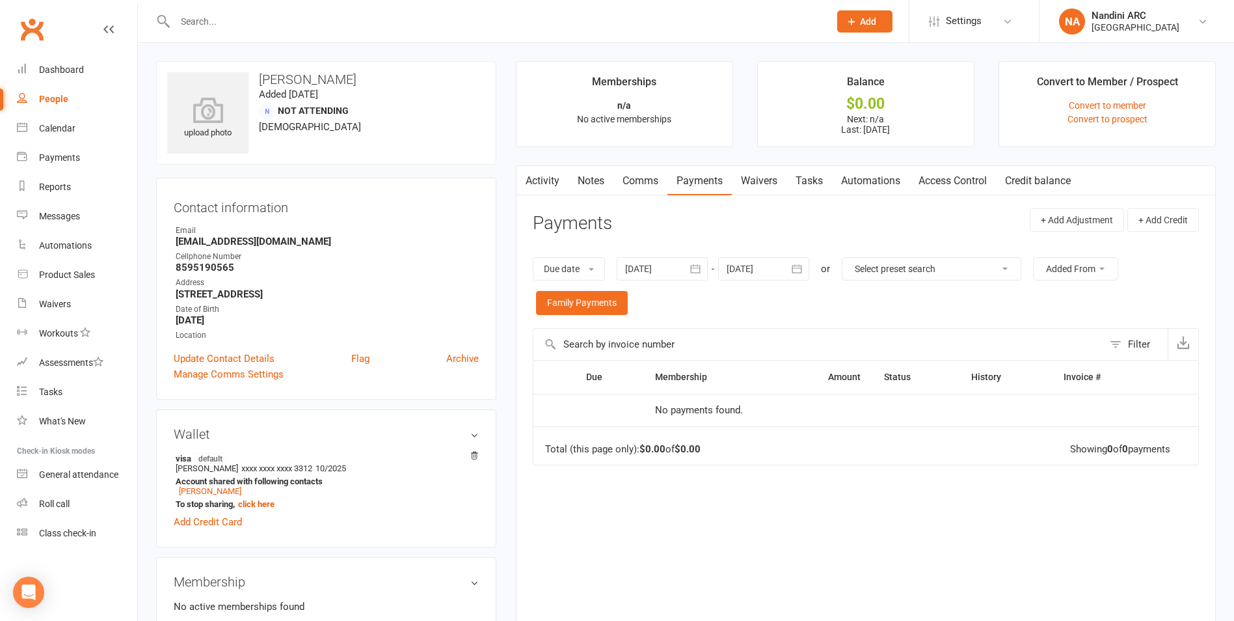
click at [699, 273] on icon "button" at bounding box center [696, 269] width 10 height 8
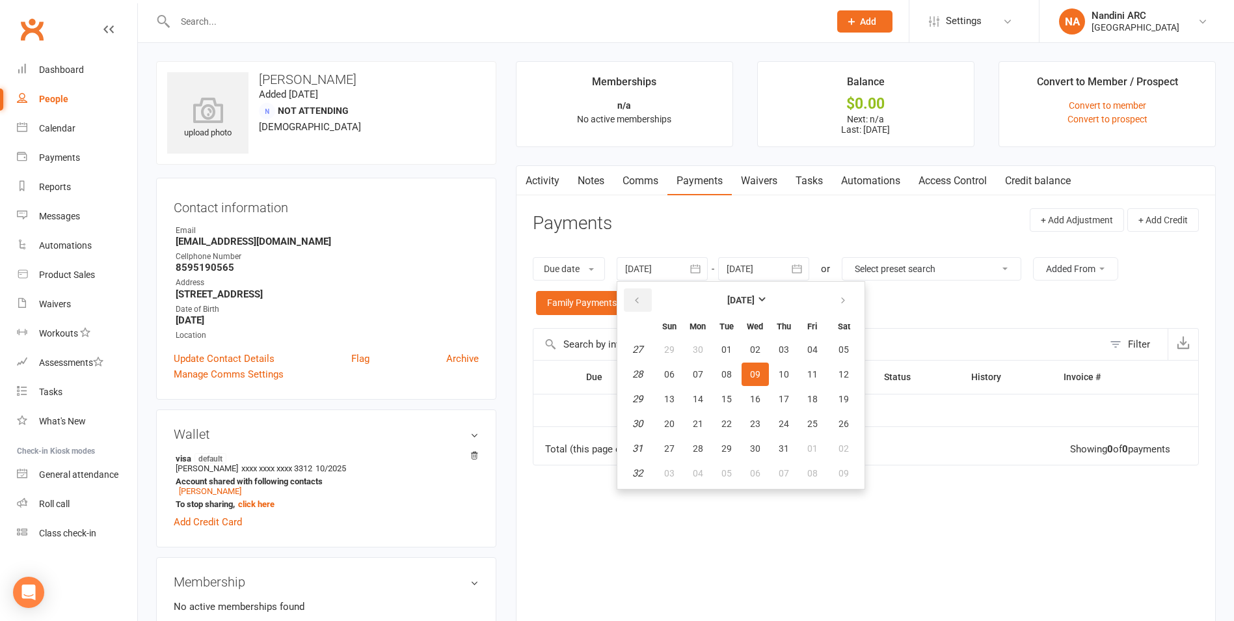
click at [640, 297] on icon "button" at bounding box center [636, 300] width 9 height 10
click at [634, 304] on button "button" at bounding box center [638, 299] width 28 height 23
click at [630, 299] on button "button" at bounding box center [638, 299] width 28 height 23
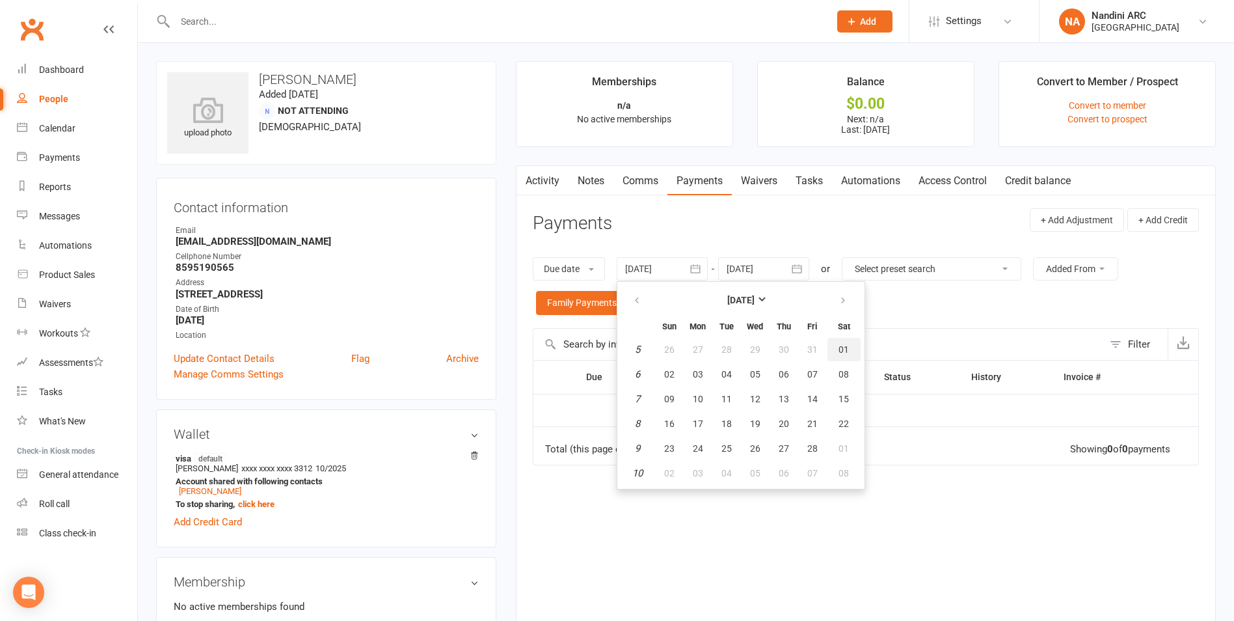
click at [851, 351] on button "01" at bounding box center [843, 349] width 33 height 23
type input "[DATE]"
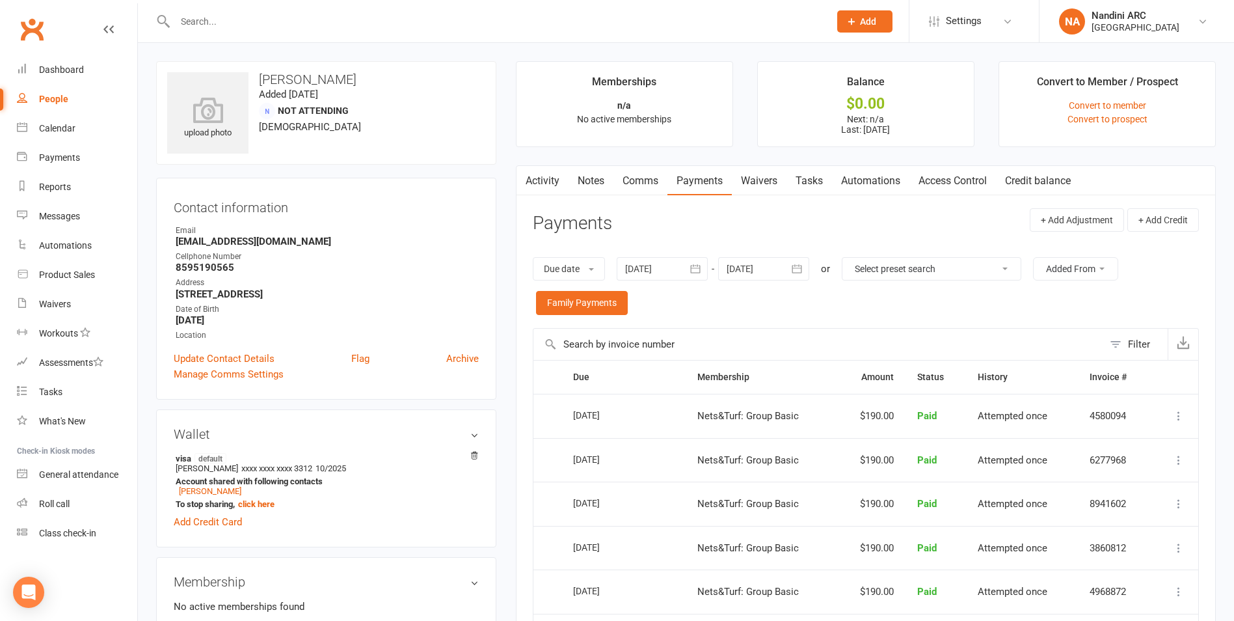
click at [800, 271] on icon "button" at bounding box center [796, 268] width 13 height 13
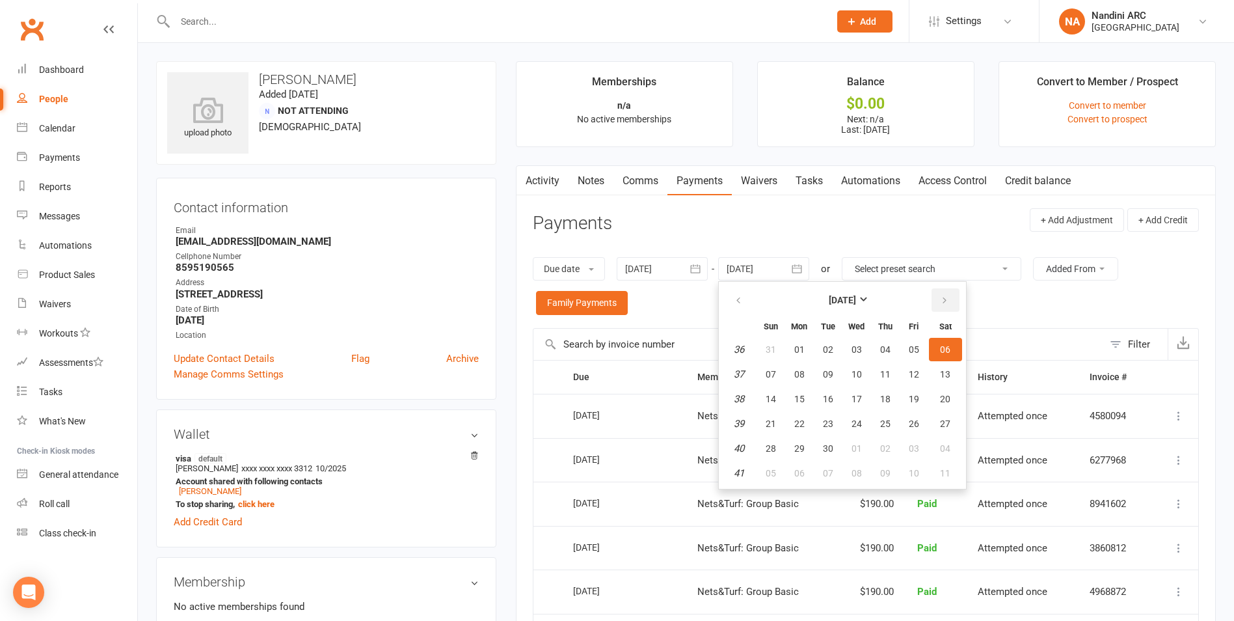
click at [939, 298] on button "button" at bounding box center [945, 299] width 28 height 23
click at [943, 348] on span "04" at bounding box center [945, 349] width 10 height 10
type input "[DATE]"
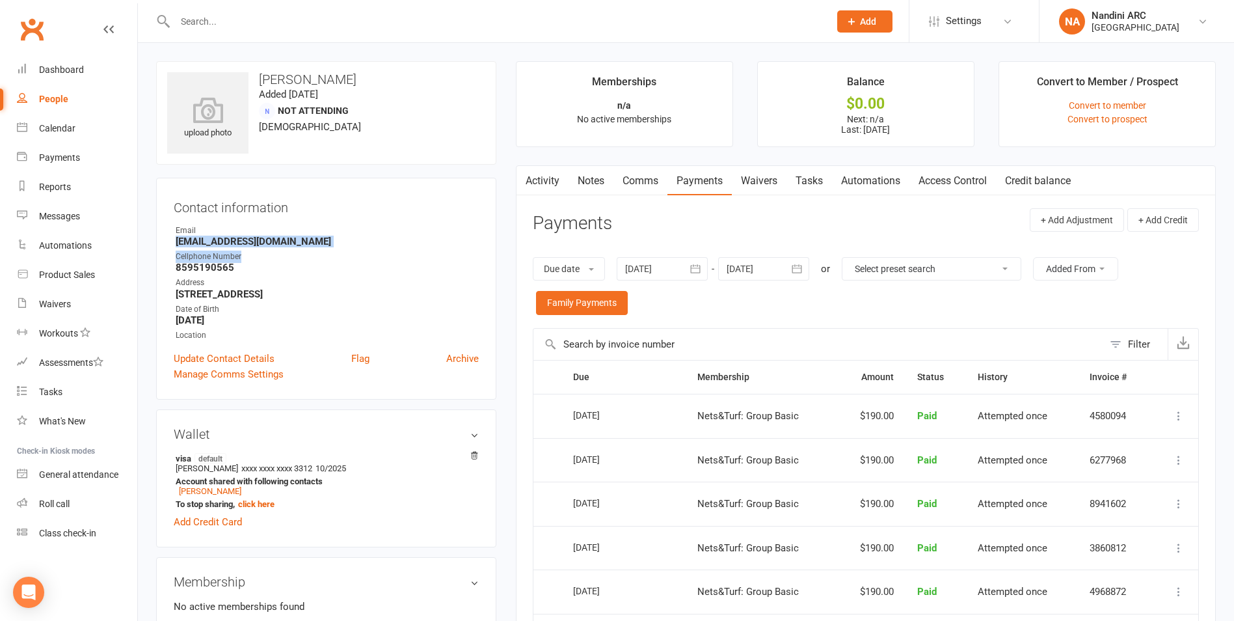
drag, startPoint x: 162, startPoint y: 243, endPoint x: 314, endPoint y: 250, distance: 151.7
click at [314, 250] on div "Contact information Owner Email [EMAIL_ADDRESS][DOMAIN_NAME] Cellphone Number […" at bounding box center [326, 289] width 340 height 222
drag, startPoint x: 314, startPoint y: 250, endPoint x: 241, endPoint y: 244, distance: 72.4
click at [310, 237] on strong "[EMAIL_ADDRESS][DOMAIN_NAME]" at bounding box center [327, 241] width 303 height 12
drag, startPoint x: 178, startPoint y: 242, endPoint x: 280, endPoint y: 244, distance: 102.1
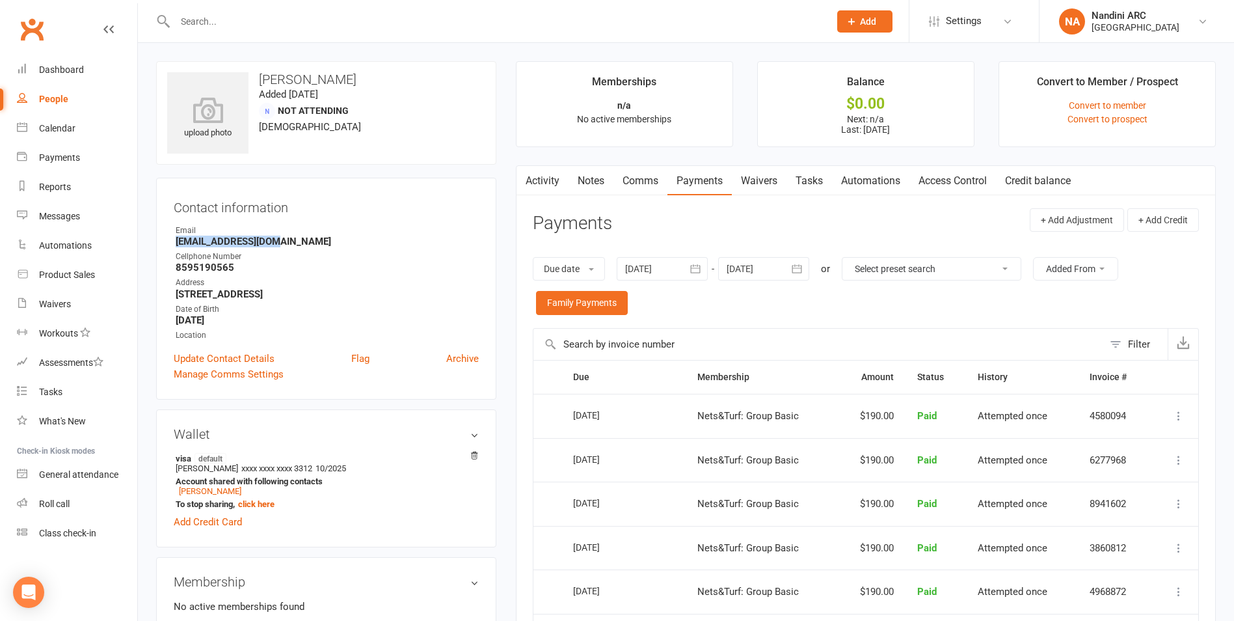
click at [280, 244] on strong "[EMAIL_ADDRESS][DOMAIN_NAME]" at bounding box center [327, 241] width 303 height 12
copy strong "[EMAIL_ADDRESS][DOMAIN_NAME]"
click at [297, 230] on div "Email" at bounding box center [327, 230] width 303 height 12
